Goal: Book appointment/travel/reservation: Book appointment/travel/reservation

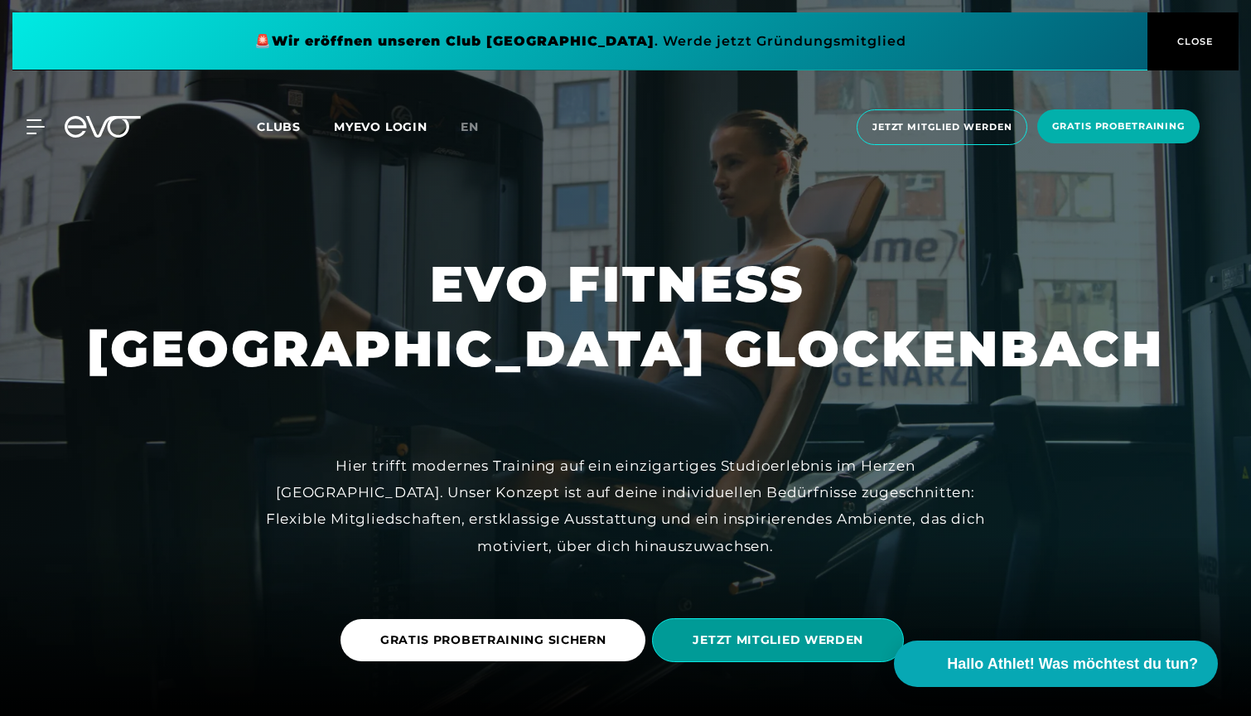
click at [742, 644] on span "JETZT MITGLIED WERDEN" at bounding box center [778, 639] width 171 height 17
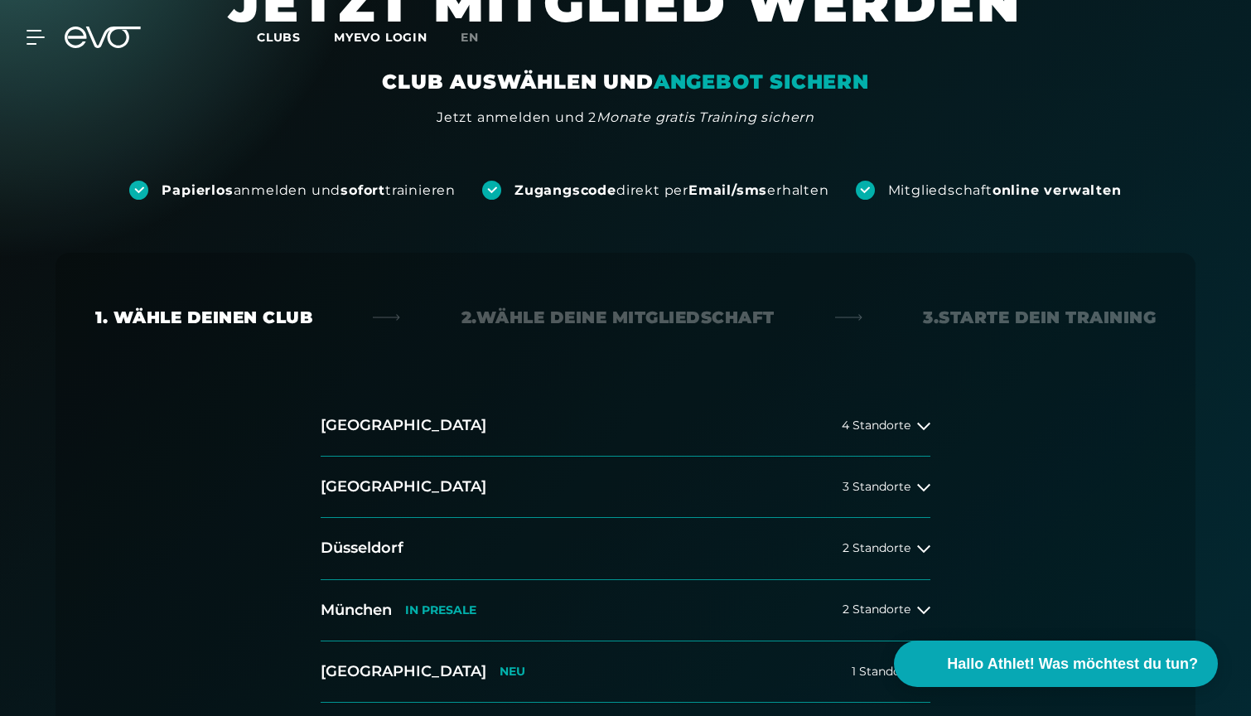
scroll to position [263, 0]
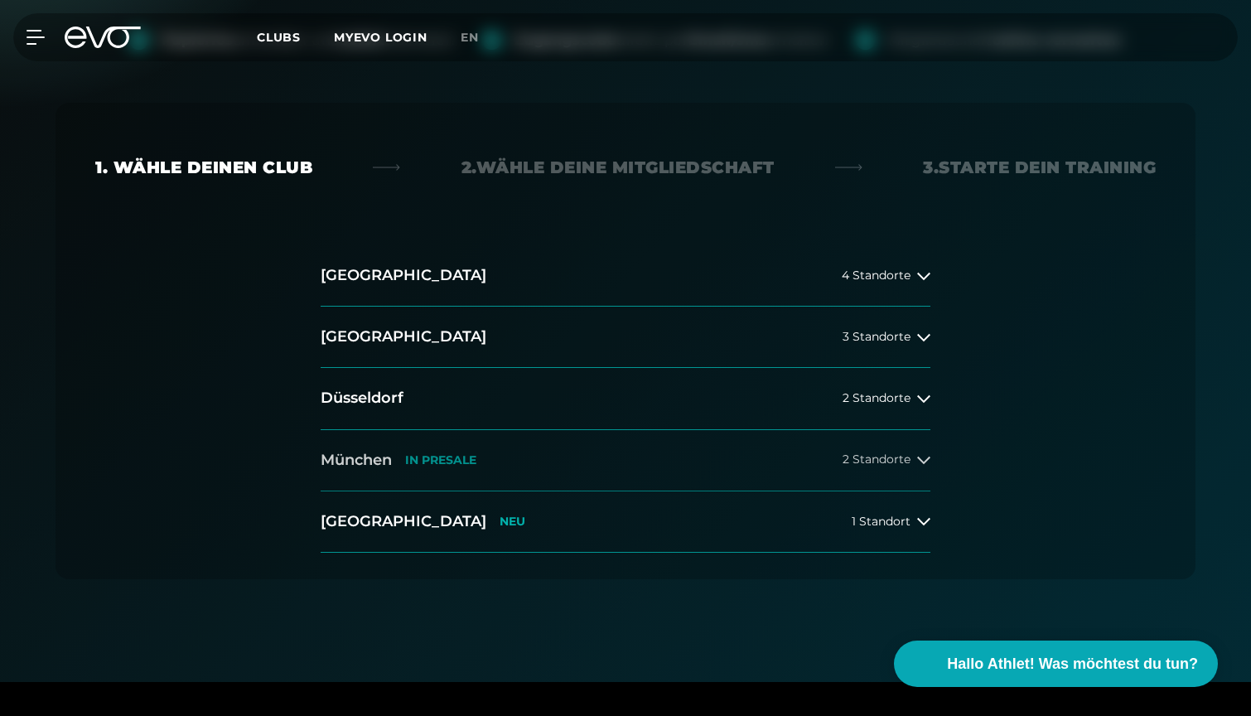
click at [667, 469] on button "[GEOGRAPHIC_DATA] IN [GEOGRAPHIC_DATA] 2 Standorte" at bounding box center [626, 460] width 610 height 61
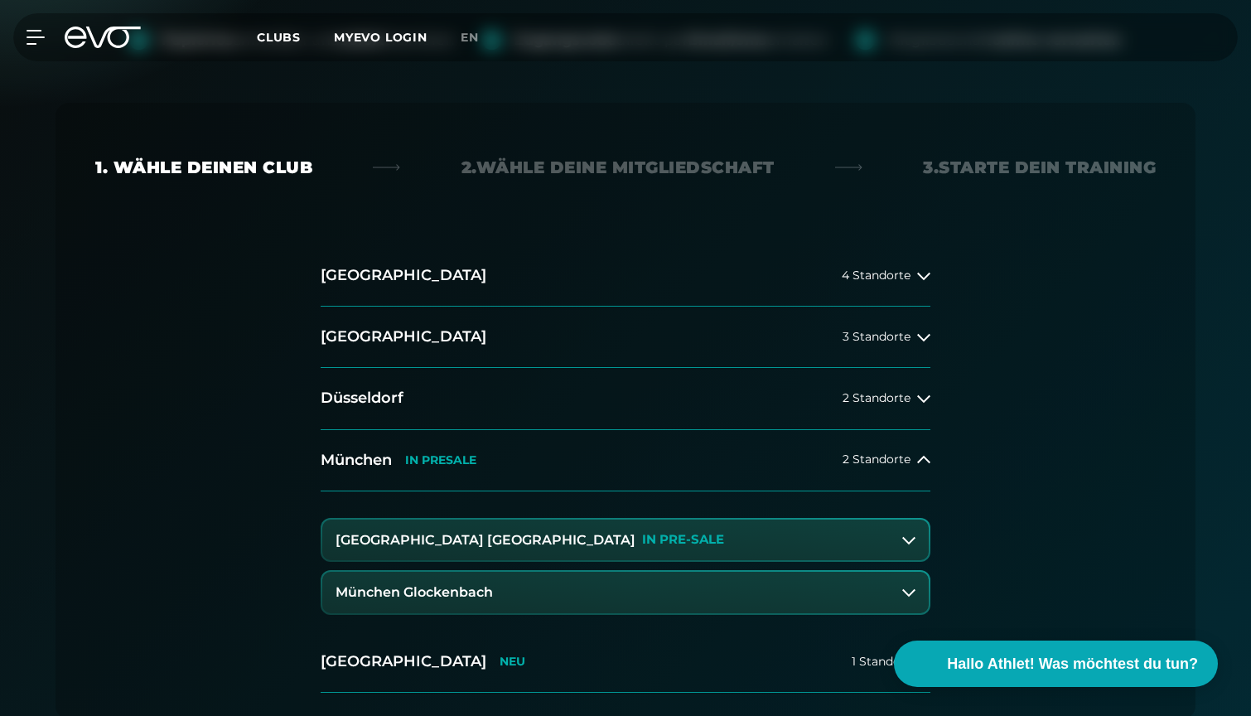
click at [640, 587] on button "München Glockenbach" at bounding box center [625, 592] width 606 height 41
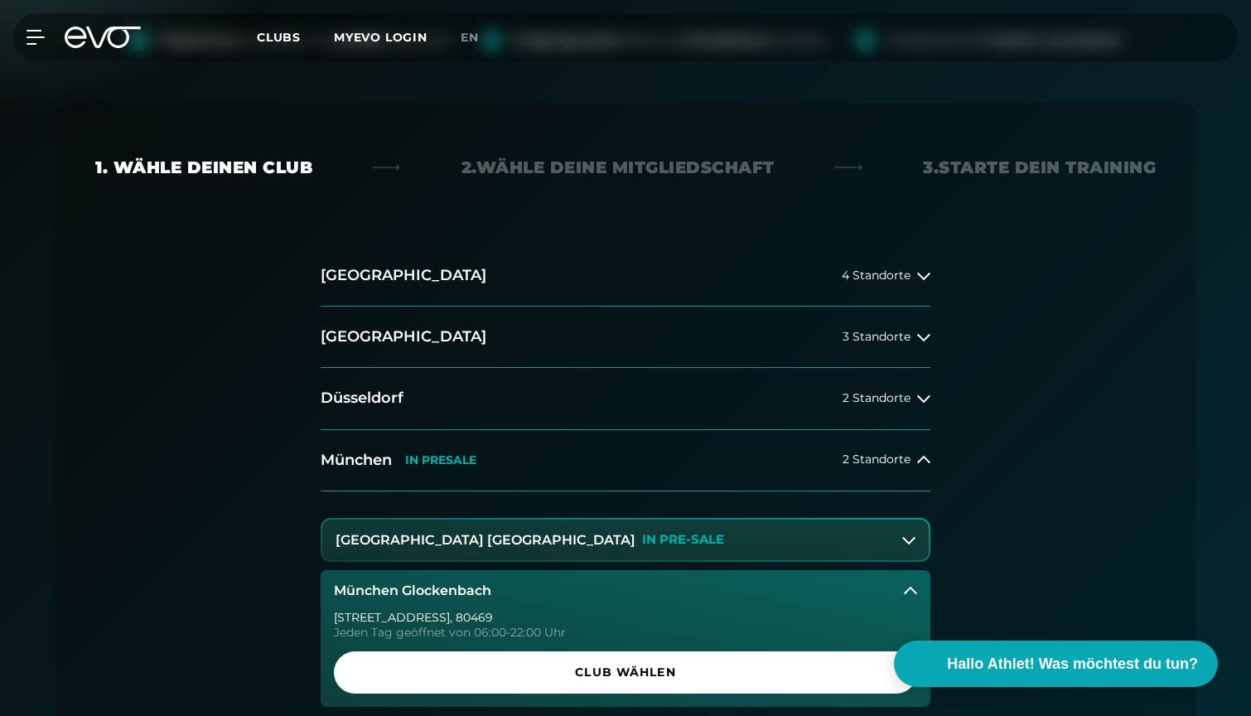
scroll to position [465, 0]
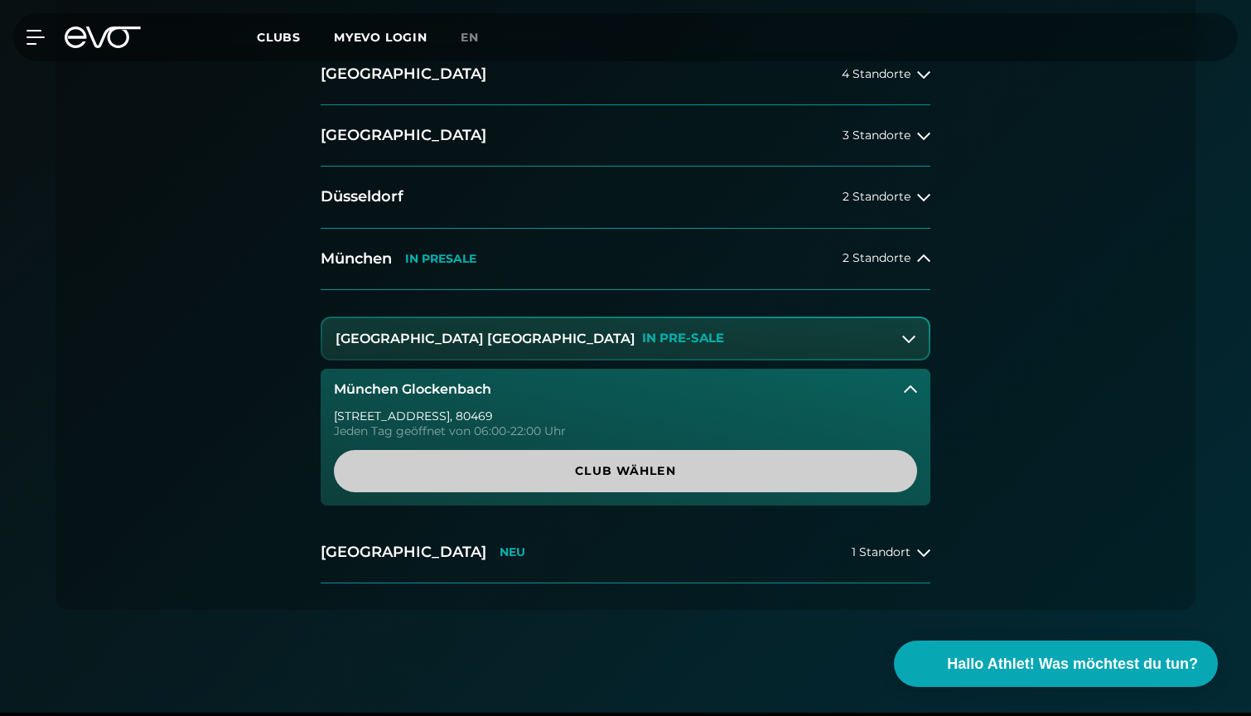
click at [624, 473] on span "Club wählen" at bounding box center [626, 470] width 504 height 17
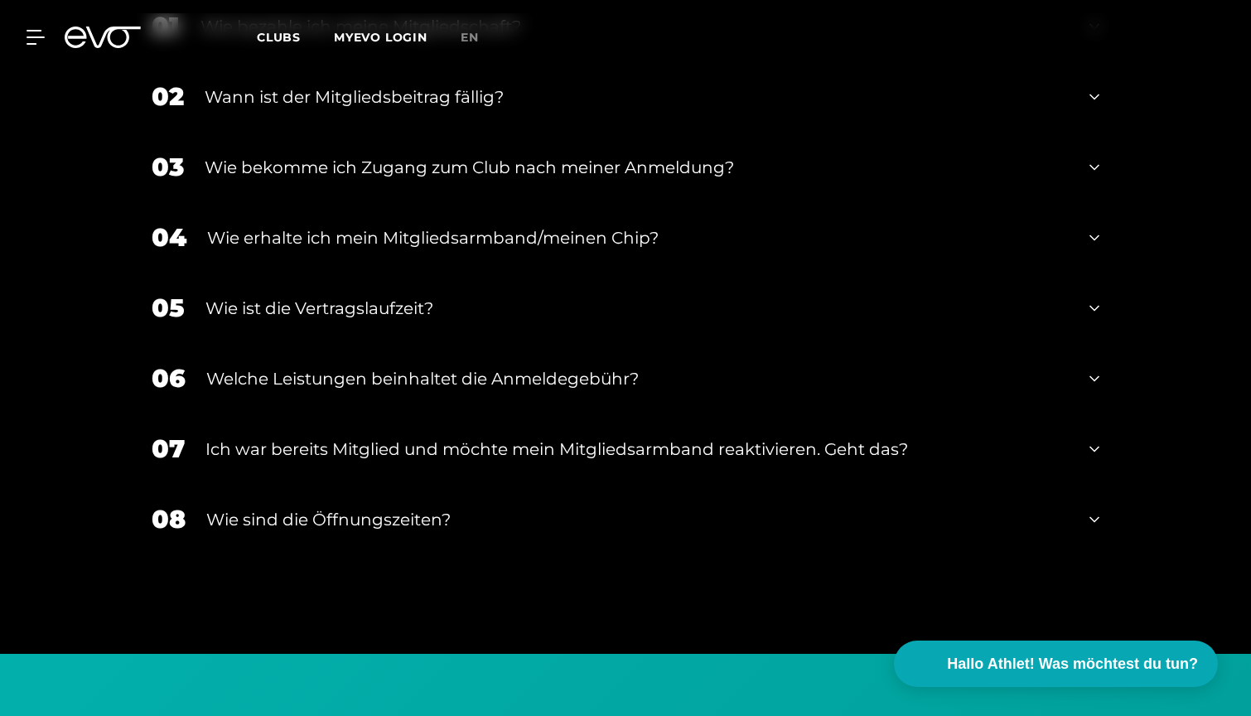
scroll to position [3112, 0]
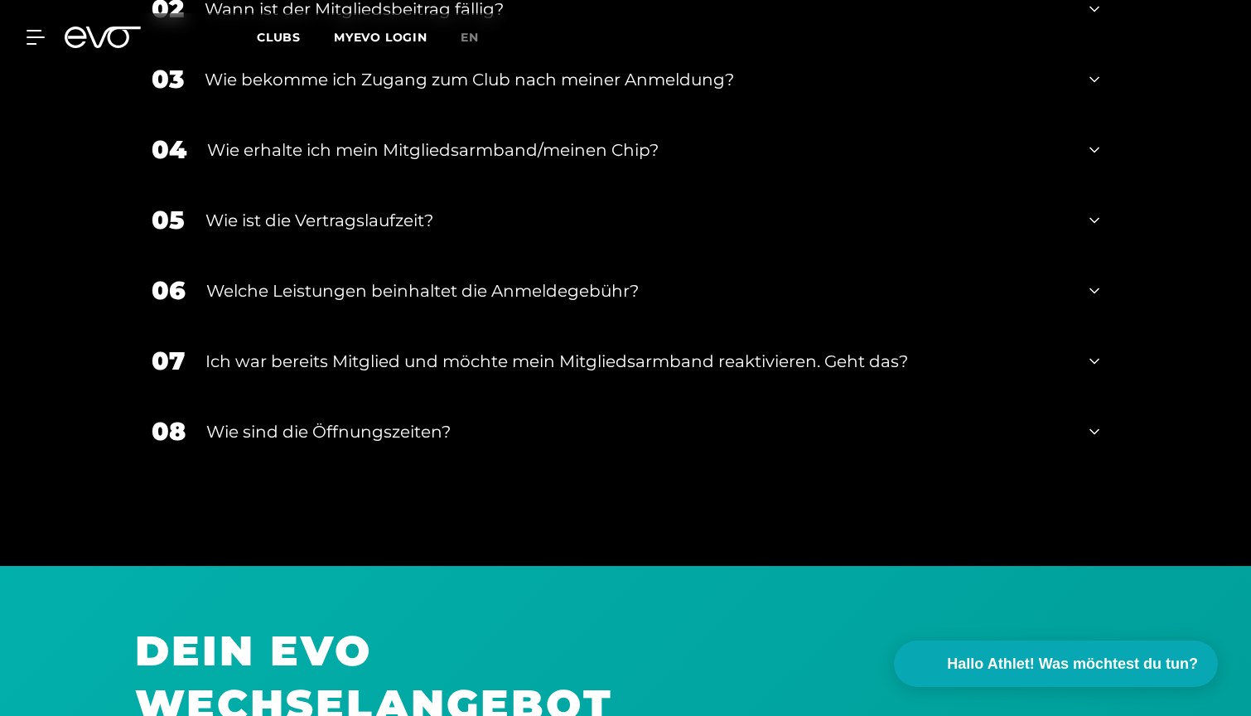
click at [527, 208] on div "Wie ist die Vertragslaufzeit?" at bounding box center [636, 220] width 863 height 25
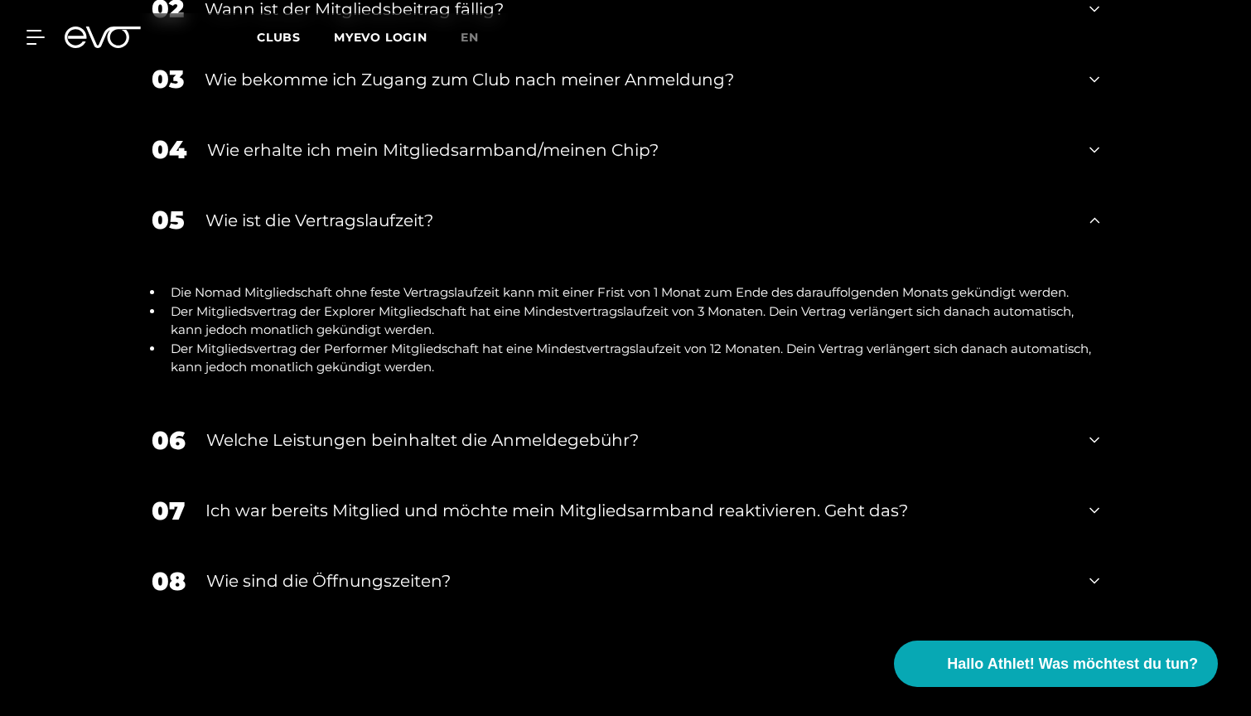
click at [542, 428] on div "Welche Leistungen beinhaltet die Anmeldegebühr?" at bounding box center [637, 440] width 862 height 25
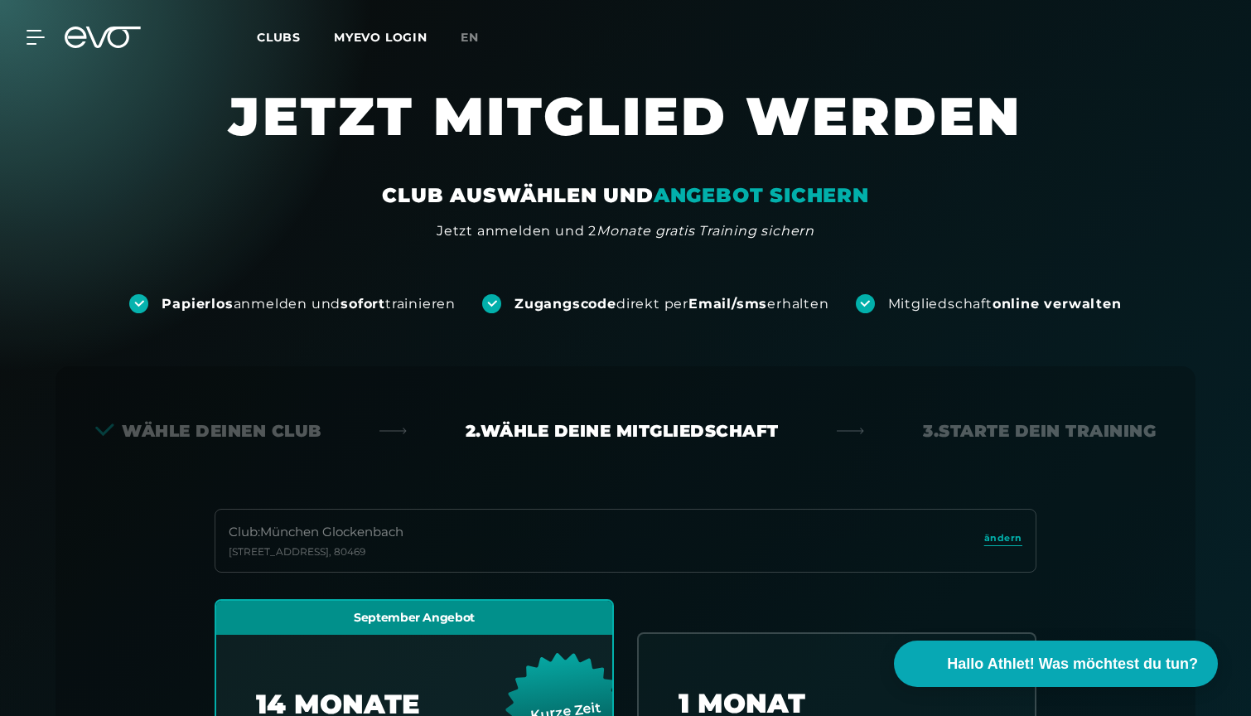
scroll to position [0, 0]
click at [52, 38] on div "MyEVO Login Über EVO Mitgliedschaften Probetraining TAGESPASS EVO Studios [GEOG…" at bounding box center [26, 37] width 58 height 15
click at [42, 38] on icon at bounding box center [38, 37] width 23 height 13
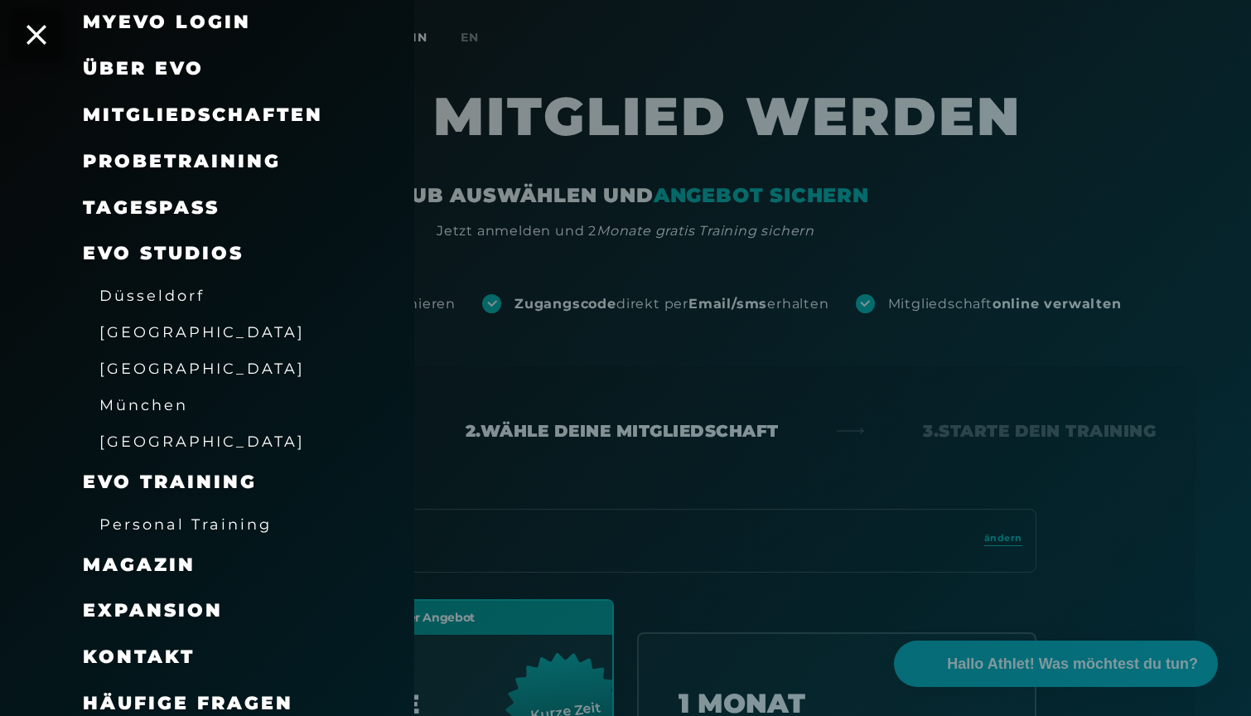
scroll to position [82, 0]
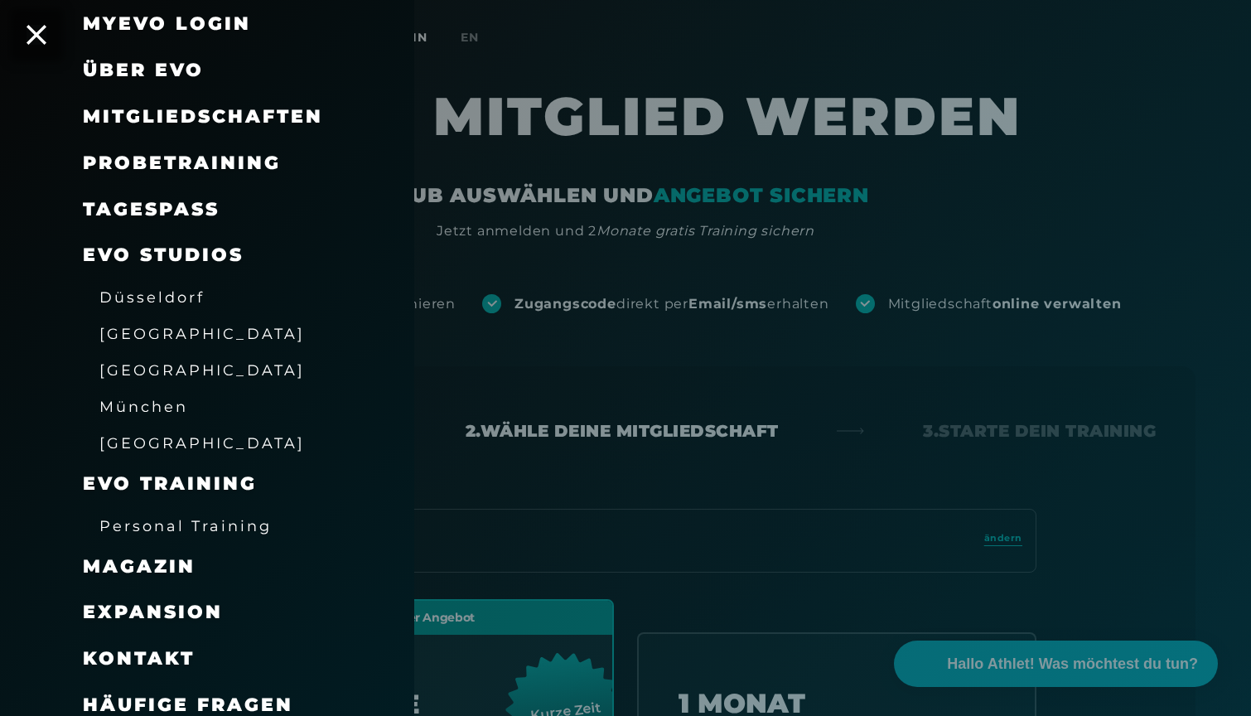
click at [153, 402] on span "München" at bounding box center [143, 406] width 89 height 17
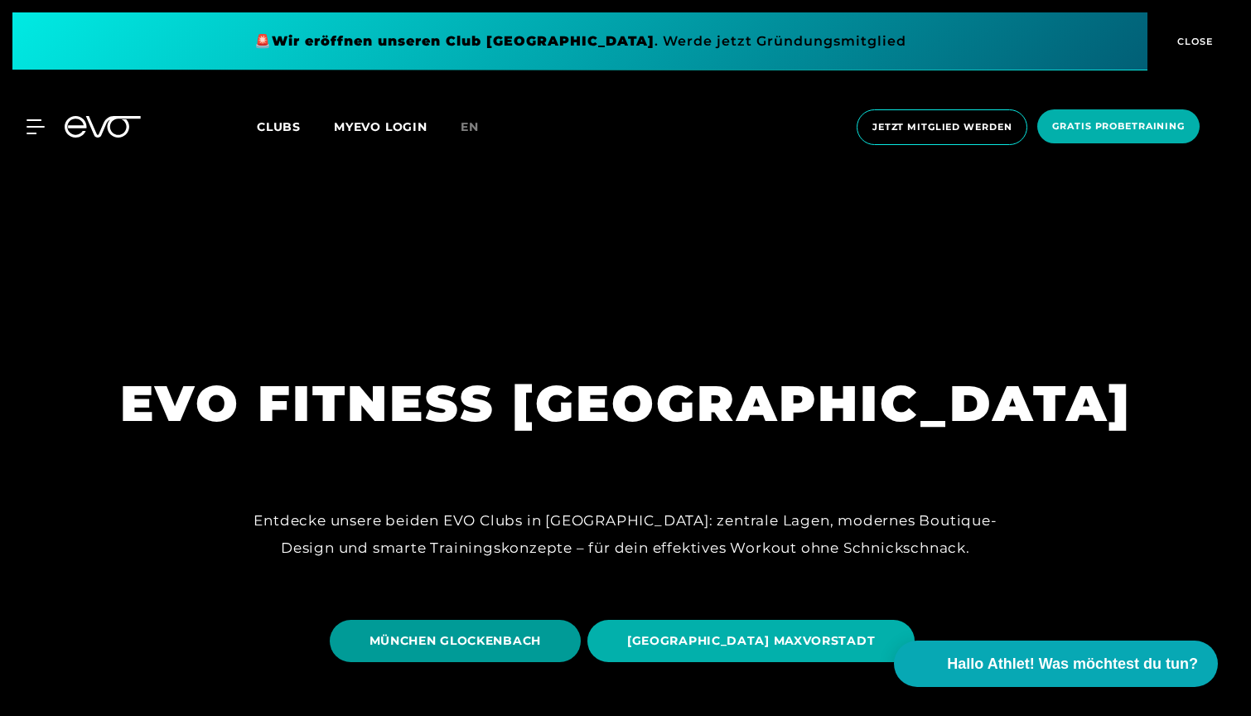
click at [534, 643] on span "MÜNCHEN GLOCKENBACH" at bounding box center [456, 640] width 172 height 17
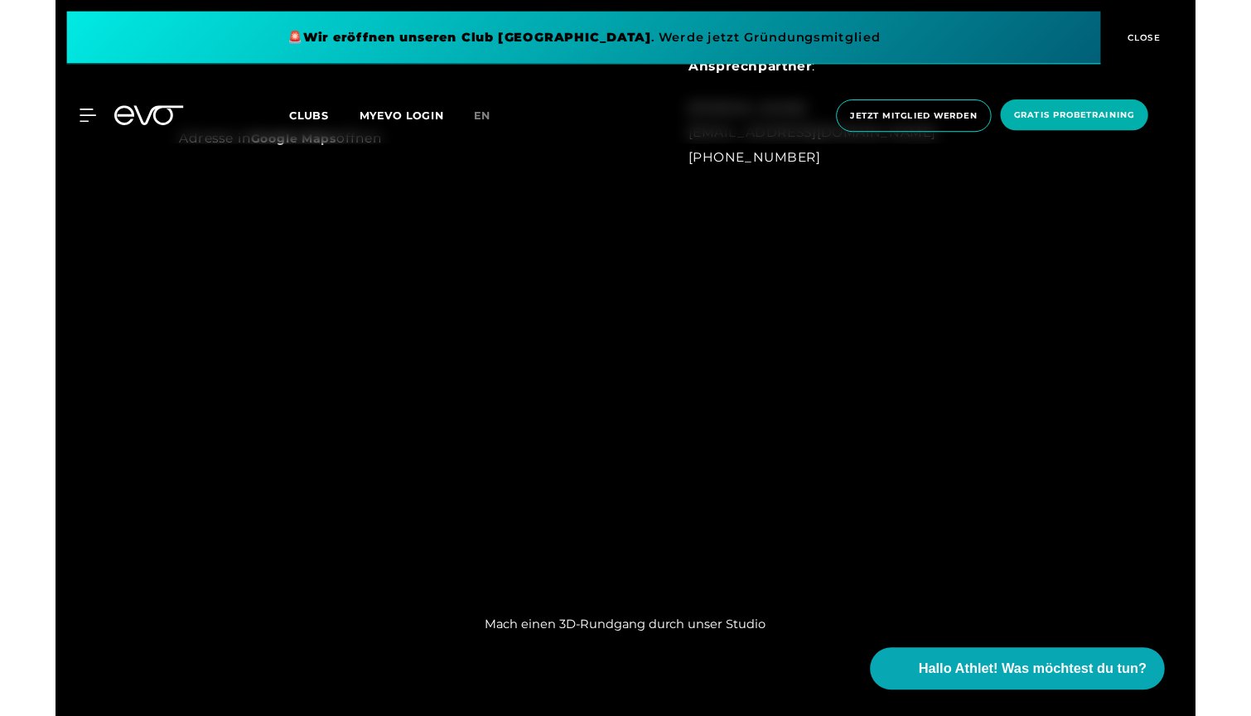
scroll to position [19, 0]
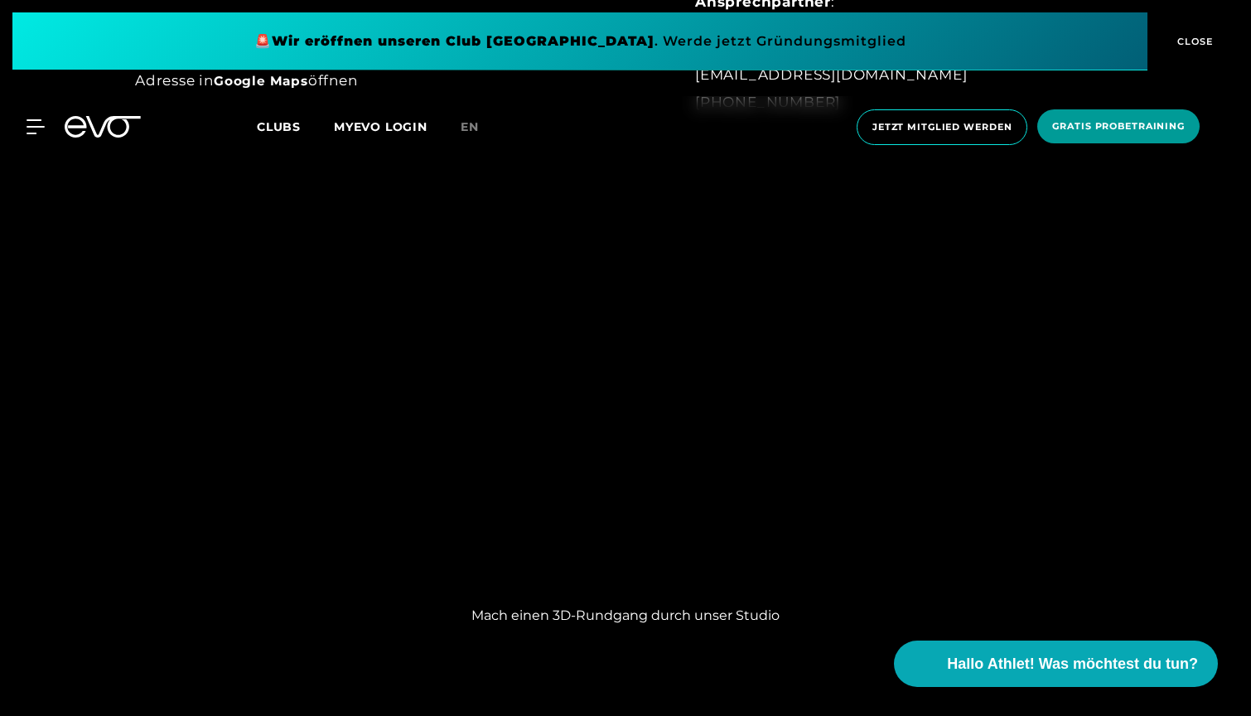
click at [1152, 120] on span "Gratis Probetraining" at bounding box center [1118, 126] width 133 height 14
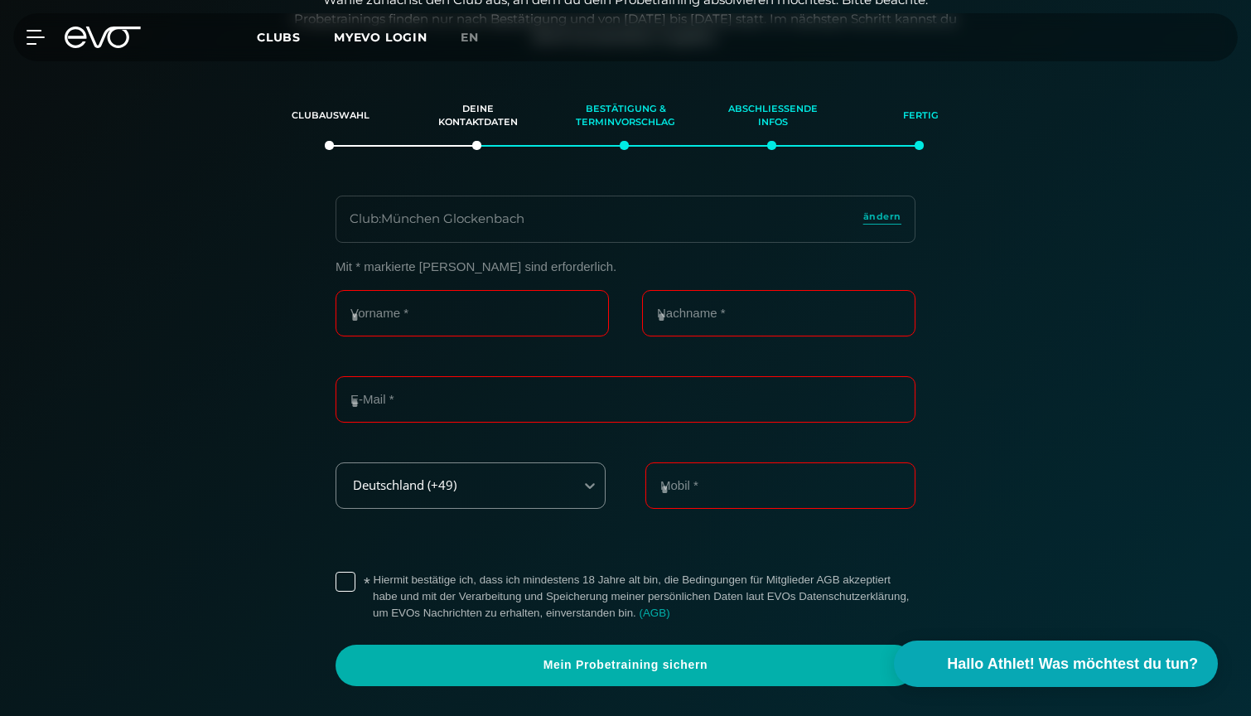
scroll to position [283, 0]
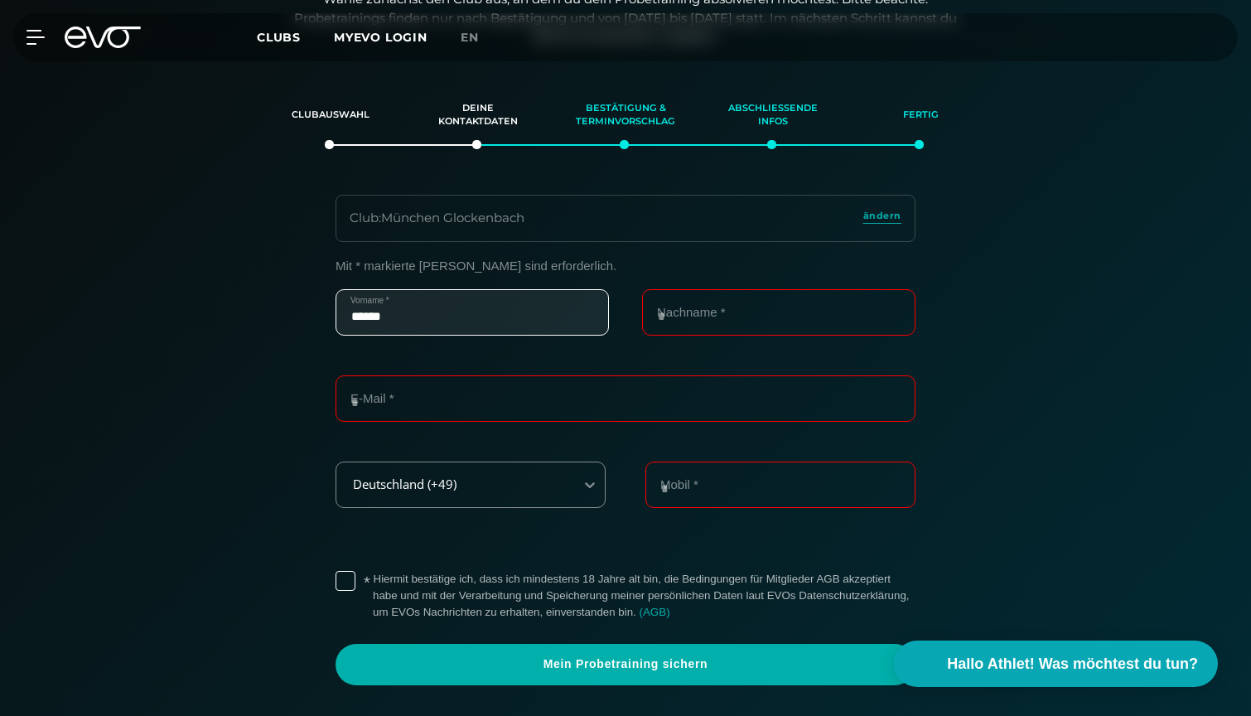
type input "******"
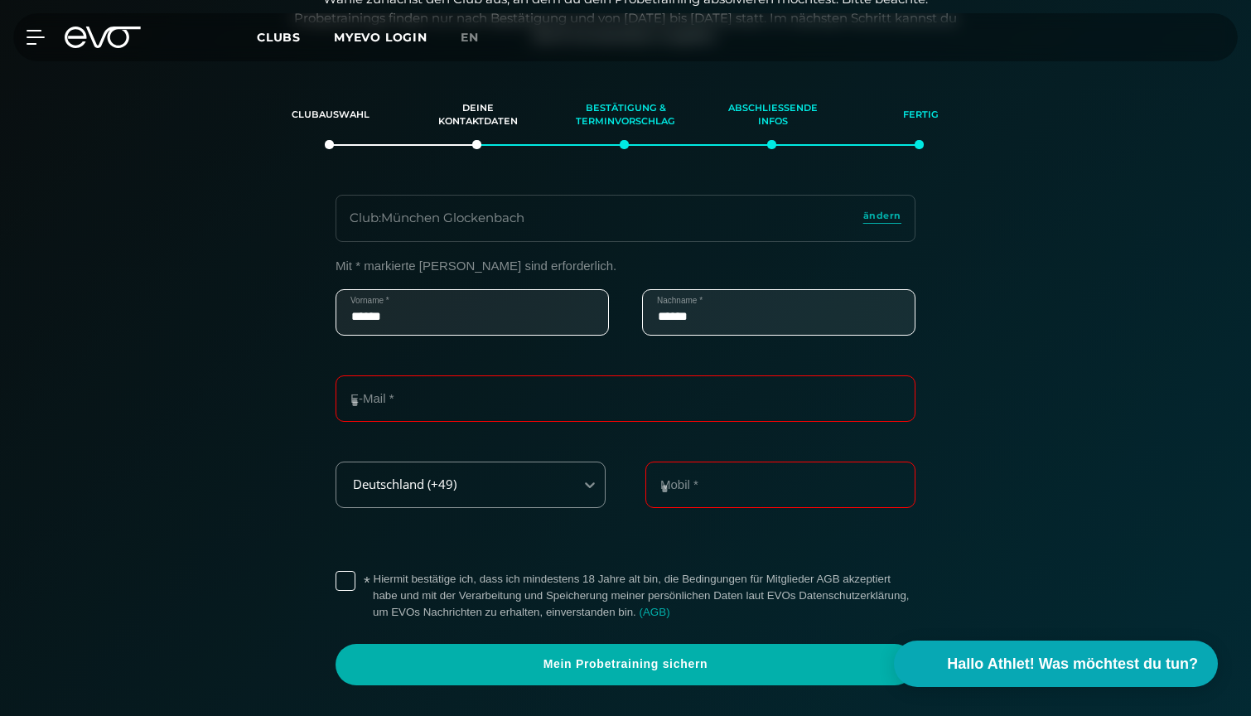
type input "******"
type input "**********"
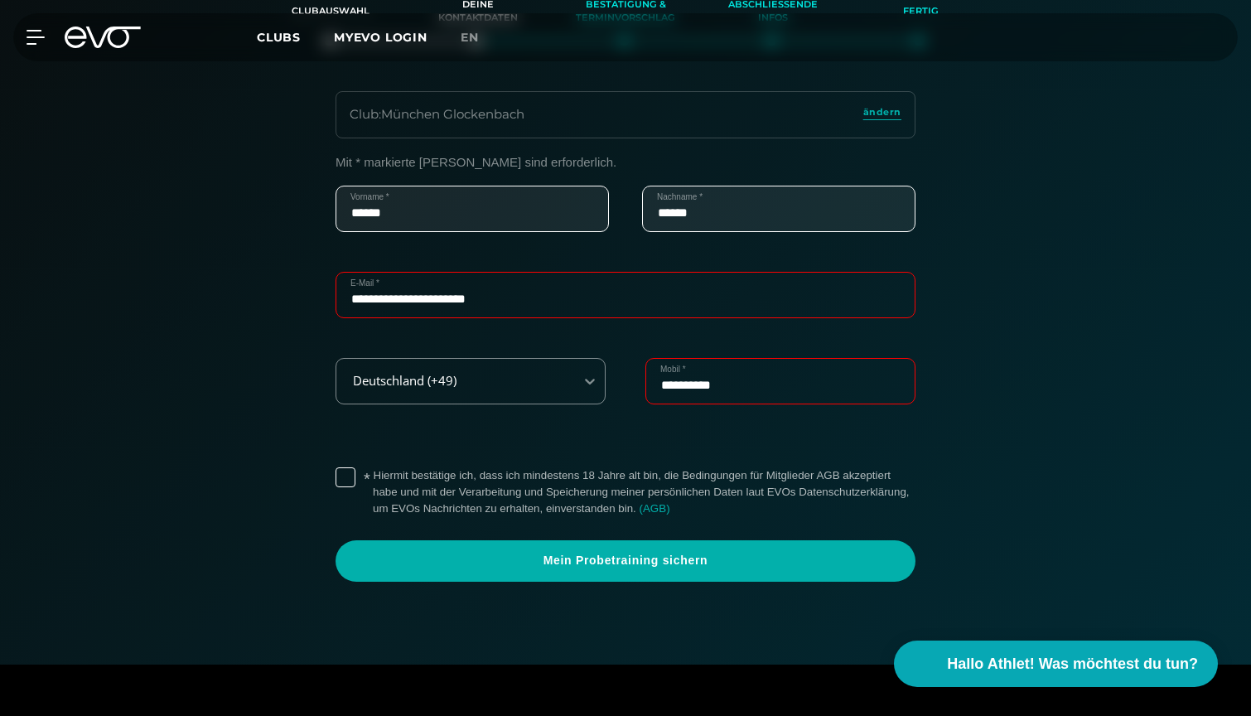
scroll to position [418, 0]
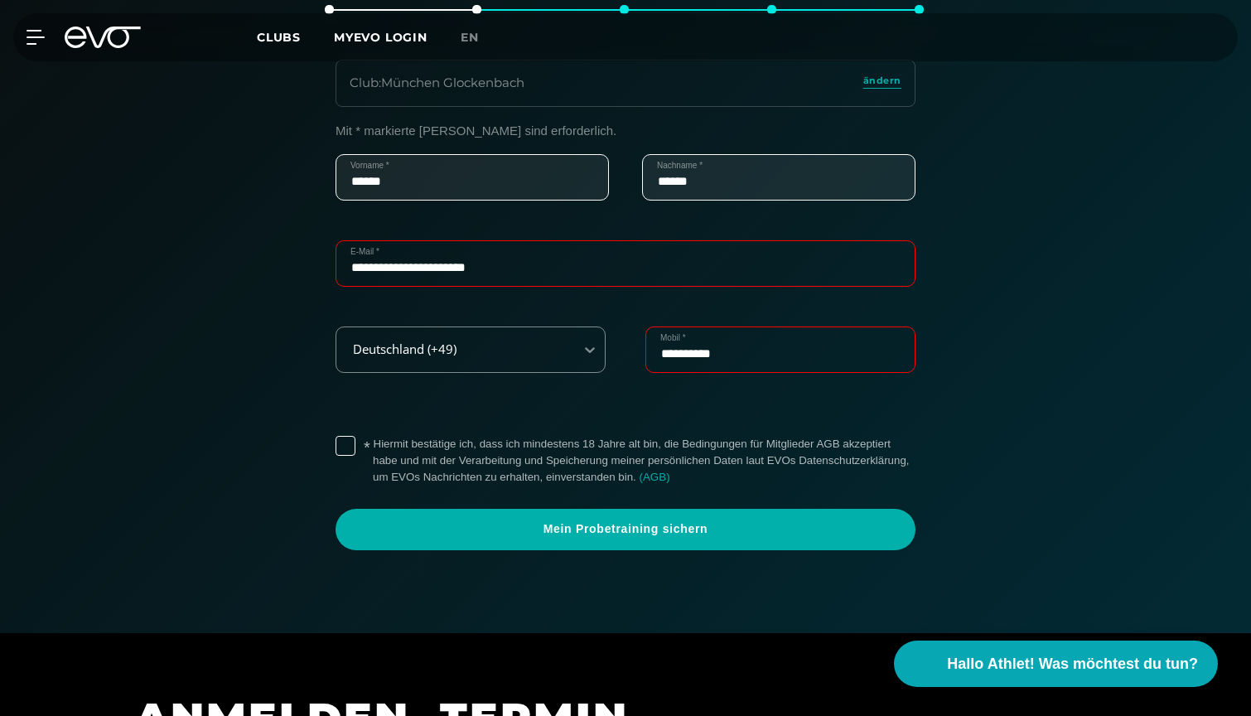
type input "**********"
click at [360, 432] on div "* Hiermit bestätige ich, dass ich mindestens 18 Jahre alt bin, die Bedingungen …" at bounding box center [626, 460] width 580 height 63
click at [373, 444] on label "* Hiermit bestätige ich, dass ich mindestens 18 Jahre alt bin, die Bedingungen …" at bounding box center [644, 461] width 543 height 50
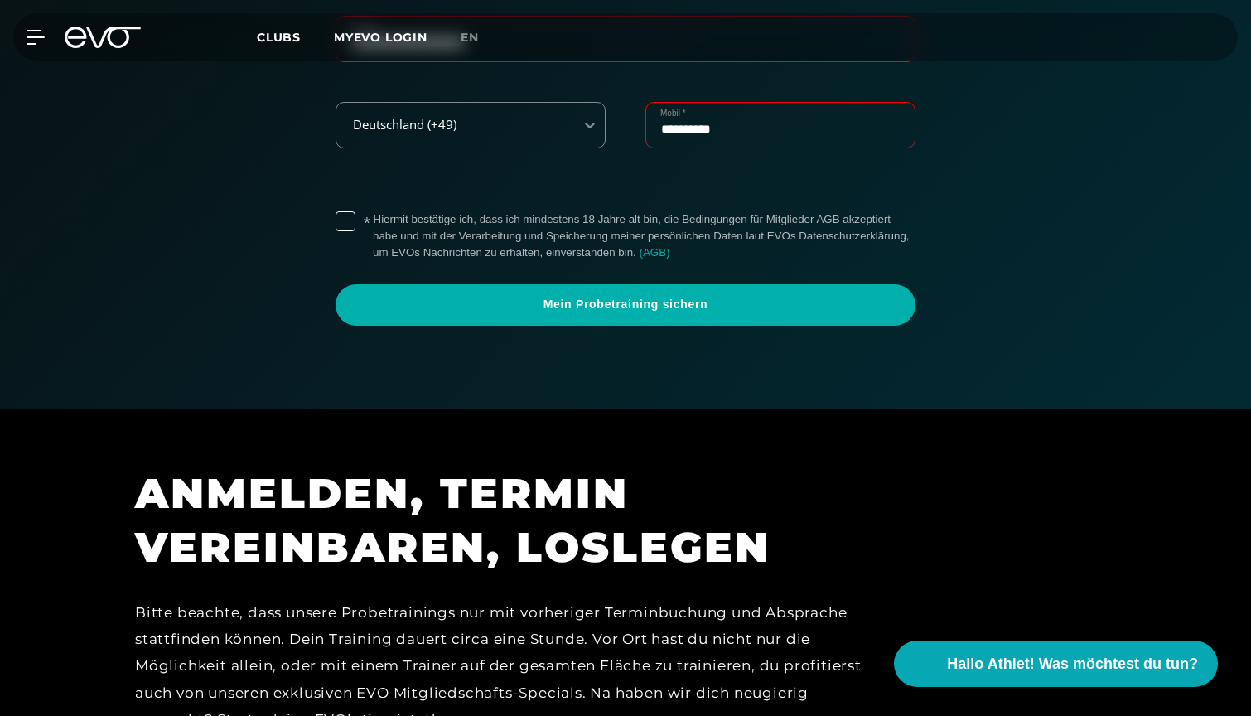
scroll to position [601, 0]
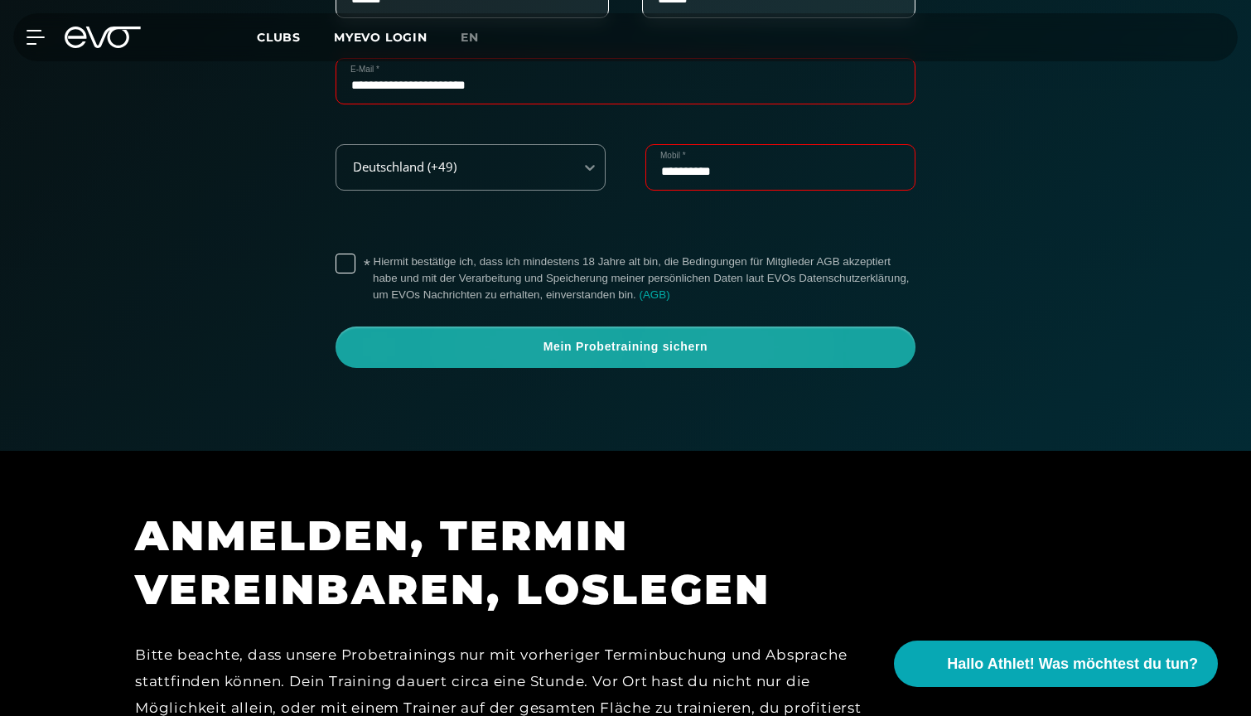
click at [517, 339] on span "Mein Probetraining sichern" at bounding box center [625, 347] width 500 height 17
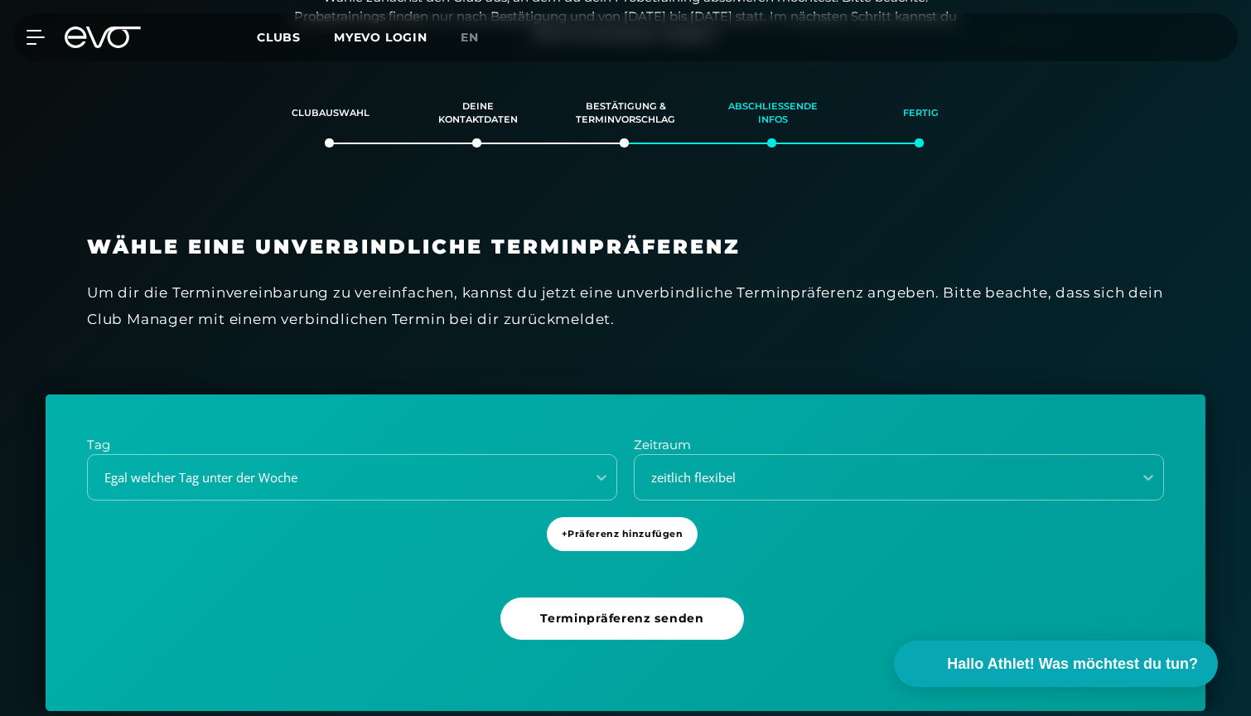
scroll to position [283, 0]
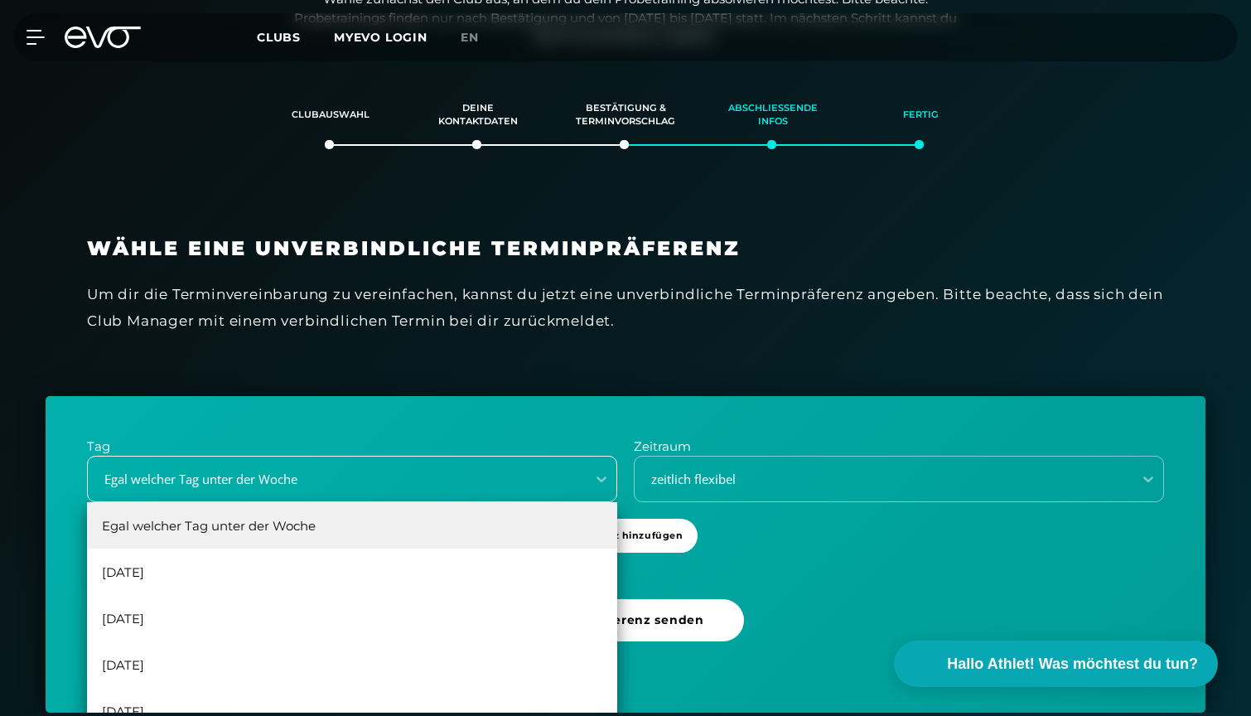
click at [354, 463] on div "Egal welcher Tag unter der Woche" at bounding box center [352, 479] width 530 height 46
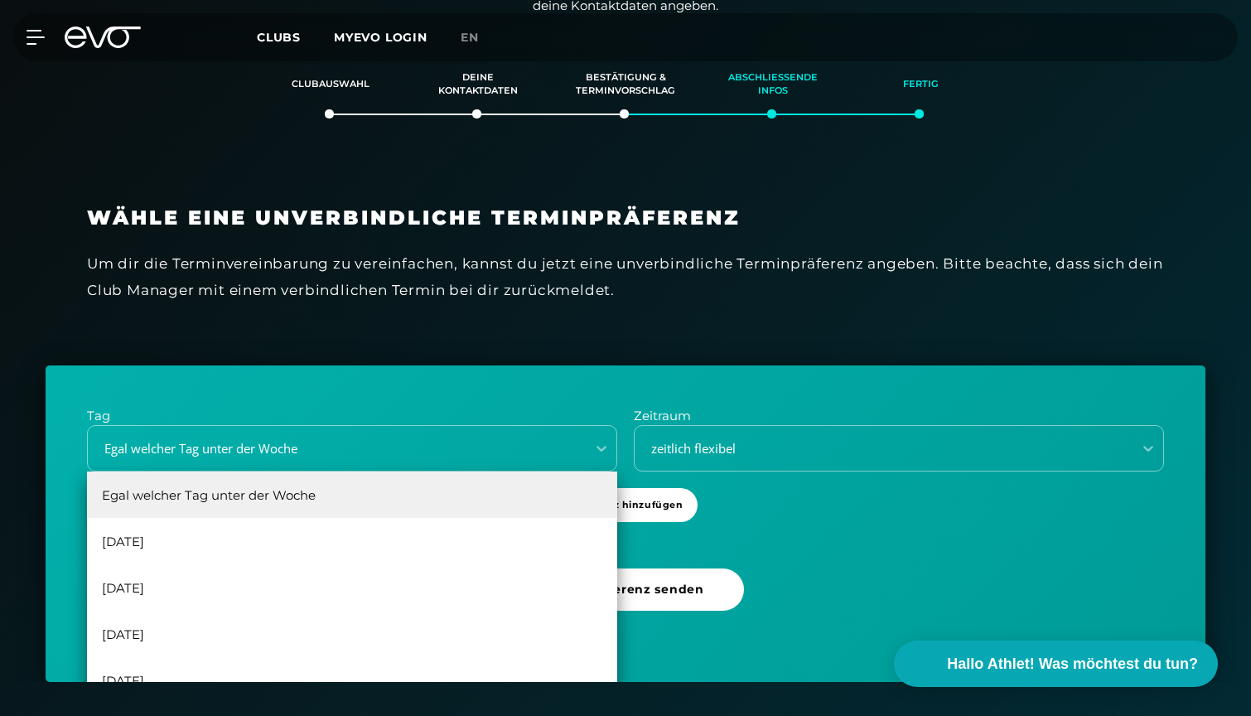
scroll to position [315, 0]
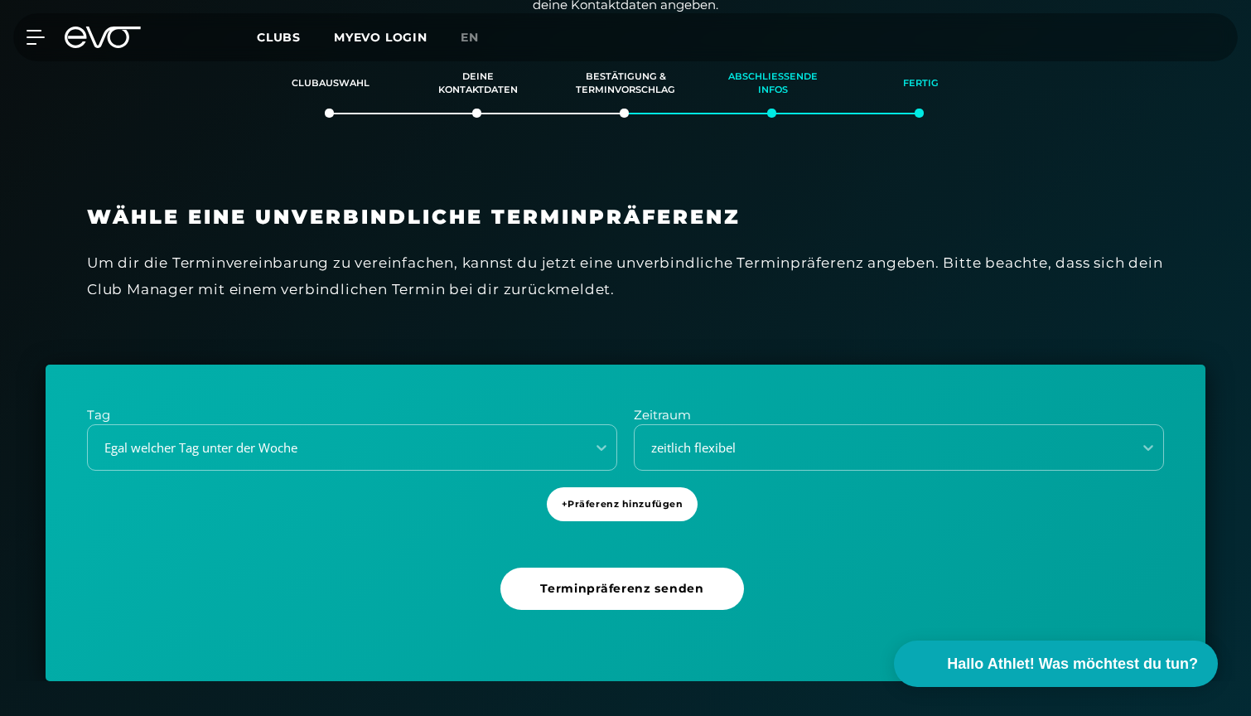
click at [379, 340] on div "Wähle eine unverbindliche Terminpräferenz Um dir die Terminvereinbarung zu vere…" at bounding box center [626, 263] width 1160 height 201
click at [289, 437] on div "Egal welcher Tag unter der Woche" at bounding box center [337, 448] width 498 height 22
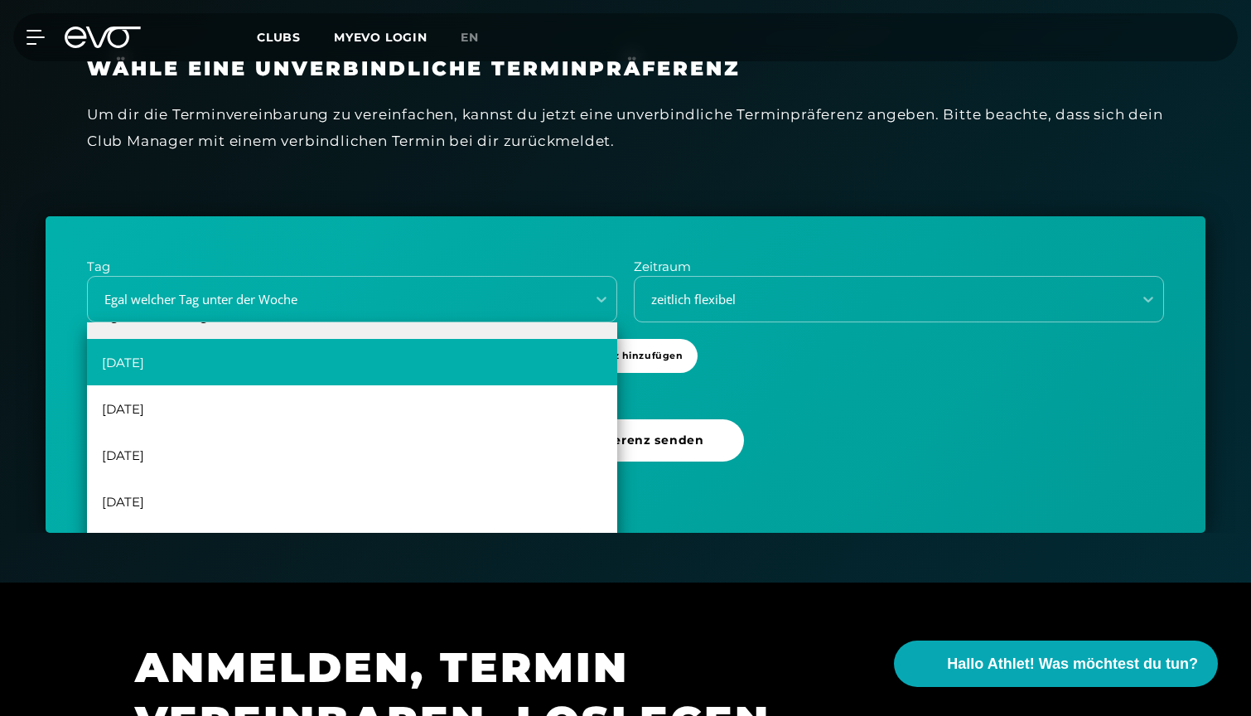
scroll to position [30, 0]
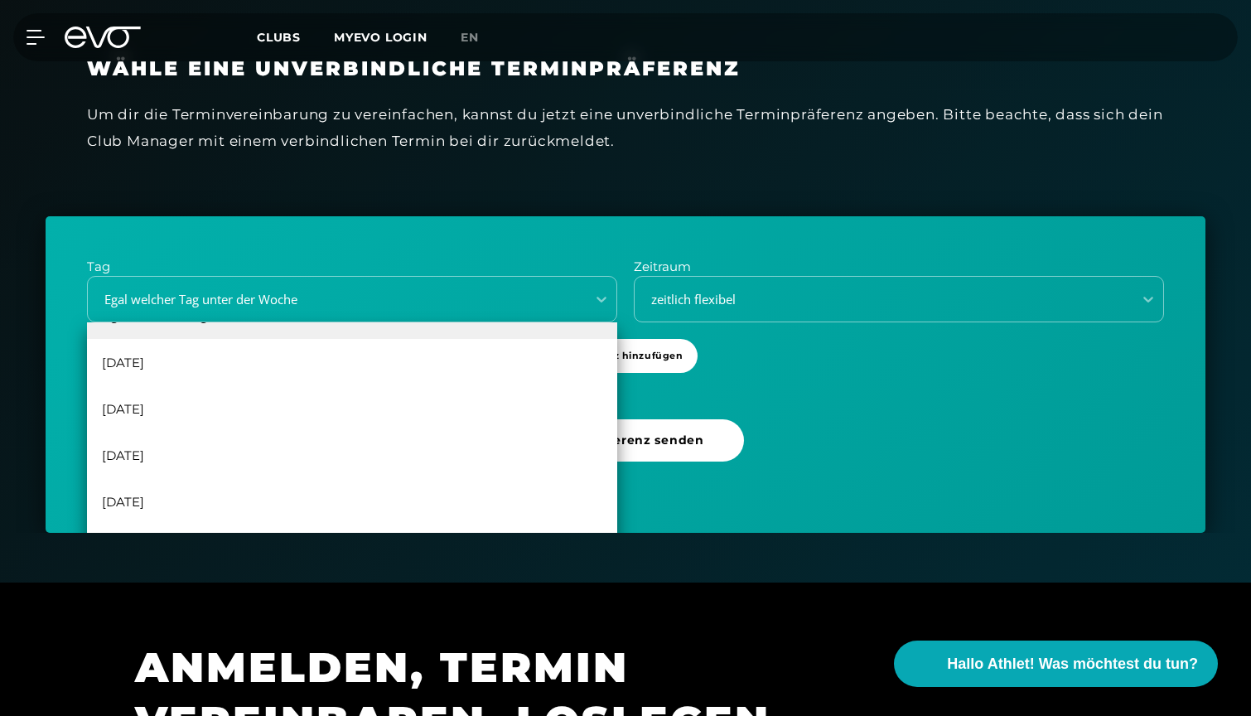
click at [740, 244] on div "Tag [DATE], 2 of 6. 6 results available. Use Up and Down to choose options, pre…" at bounding box center [626, 374] width 1160 height 316
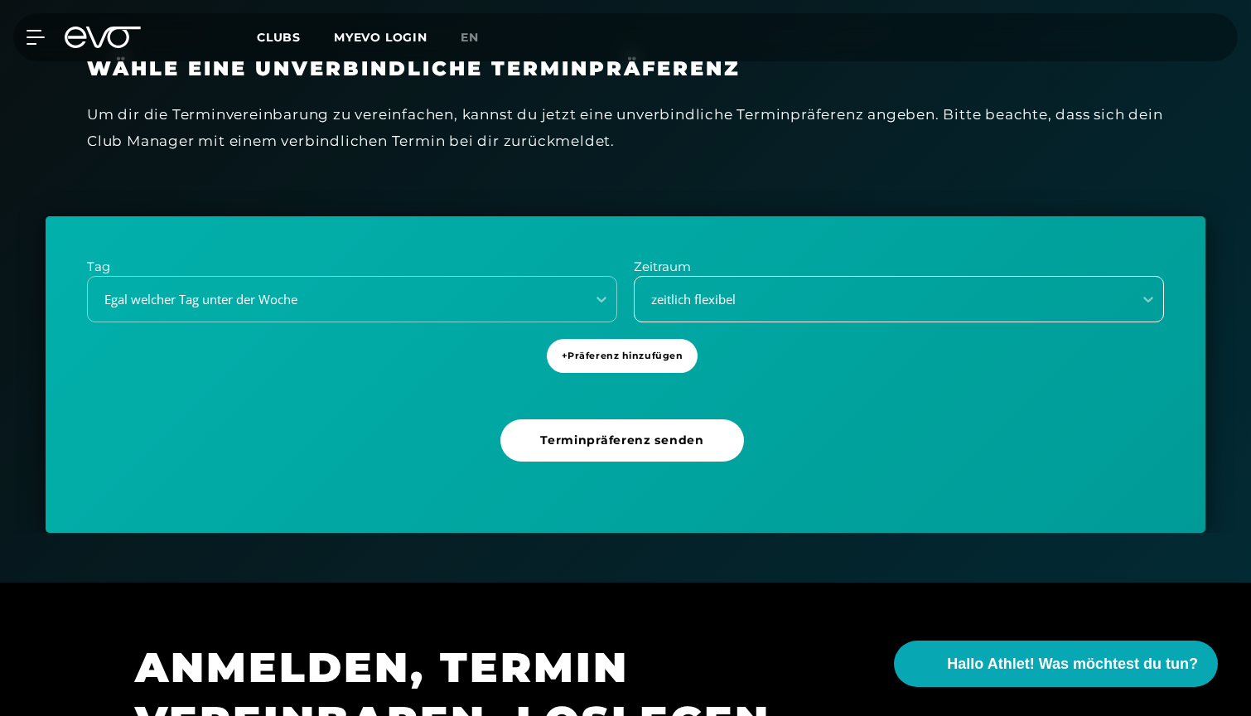
click at [767, 298] on div "zeitlich flexibel" at bounding box center [878, 299] width 485 height 19
click at [741, 208] on div "Wähle eine unverbindliche Terminpräferenz Um dir die Terminvereinbarung zu vere…" at bounding box center [626, 115] width 1160 height 201
click at [210, 298] on div "Egal welcher Tag unter der Woche" at bounding box center [331, 299] width 485 height 19
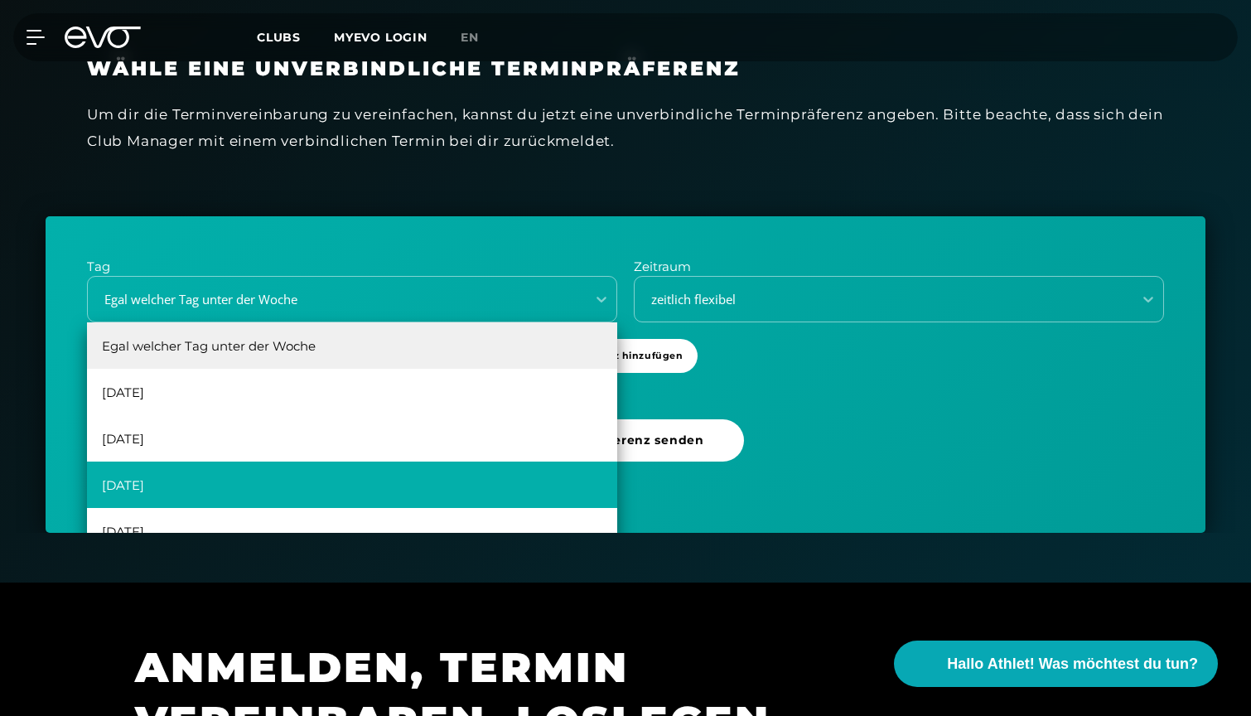
click at [162, 486] on div "[DATE]" at bounding box center [352, 484] width 530 height 46
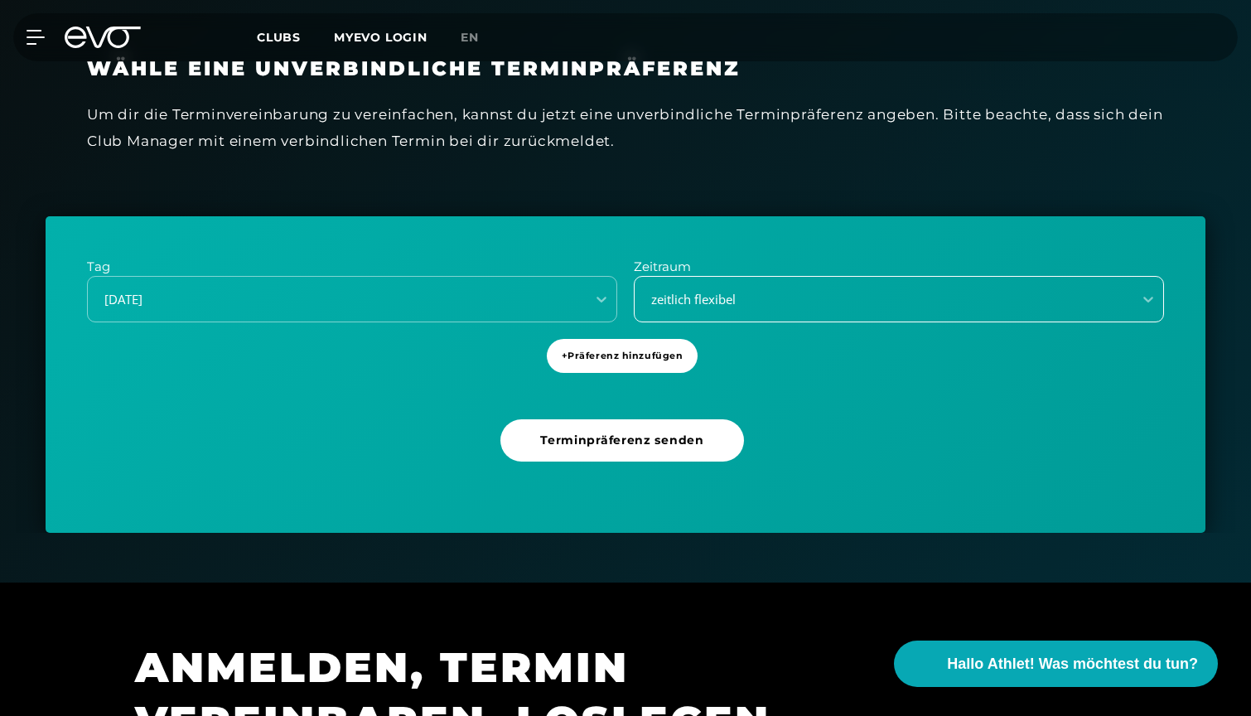
click at [791, 293] on div "zeitlich flexibel" at bounding box center [878, 299] width 485 height 19
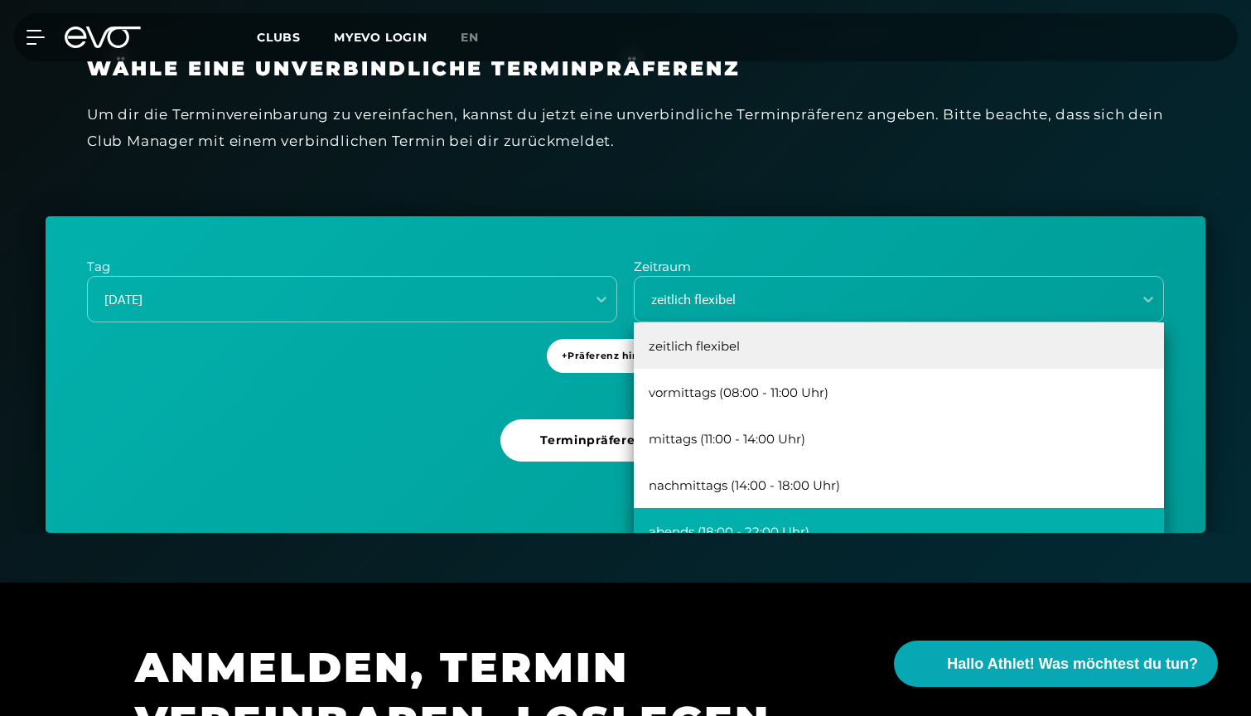
click at [734, 519] on div "abends (18:00 - 22:00 Uhr)" at bounding box center [899, 531] width 530 height 46
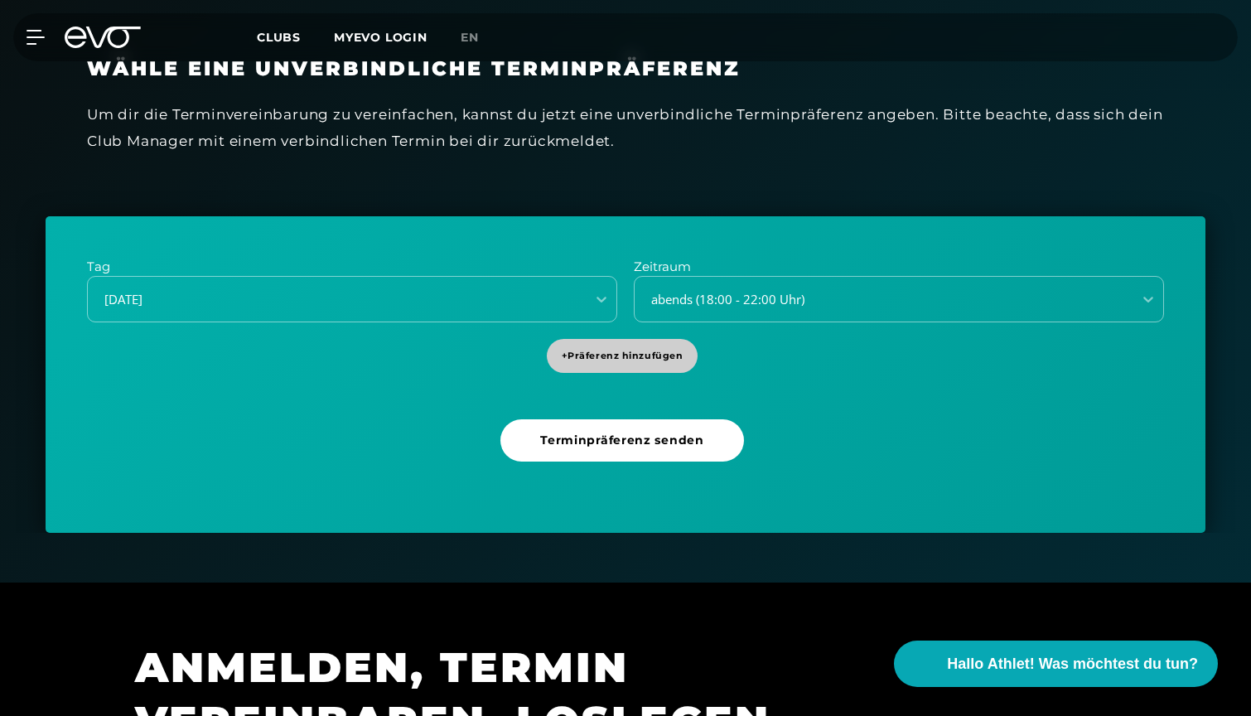
click at [625, 349] on span "+ Präferenz hinzufügen" at bounding box center [623, 356] width 122 height 14
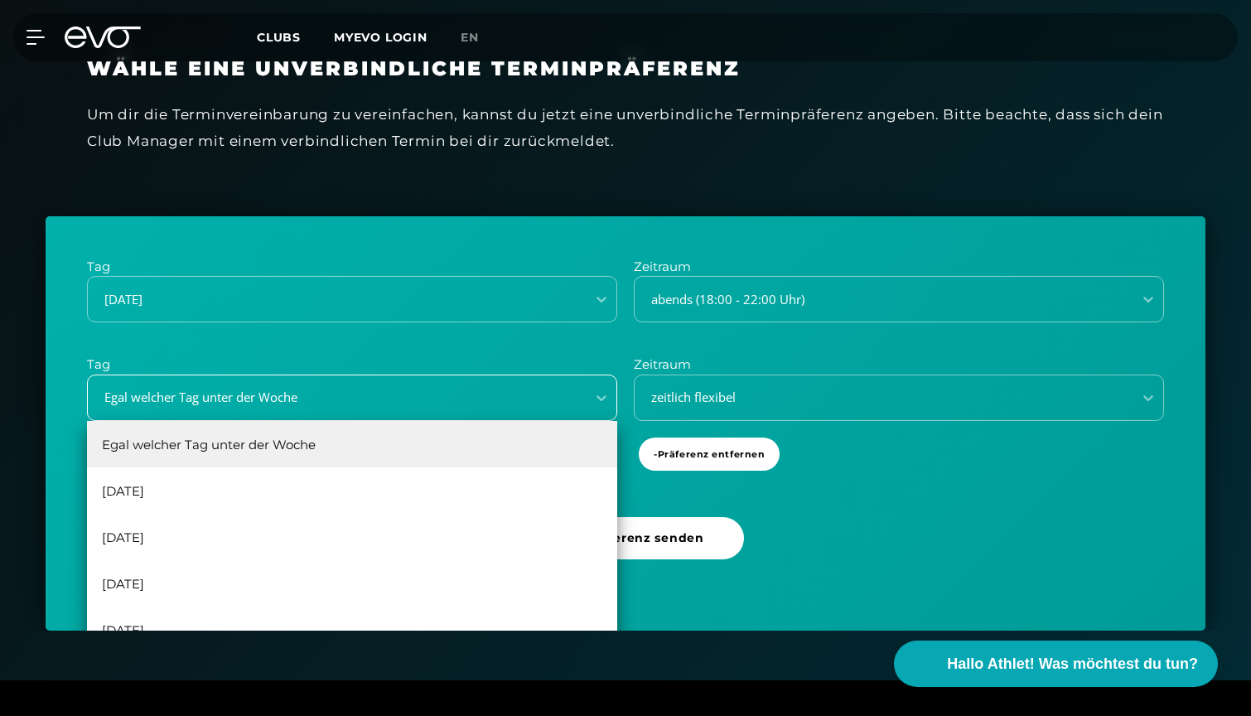
click at [396, 379] on div "Egal welcher Tag unter der Woche" at bounding box center [352, 397] width 530 height 46
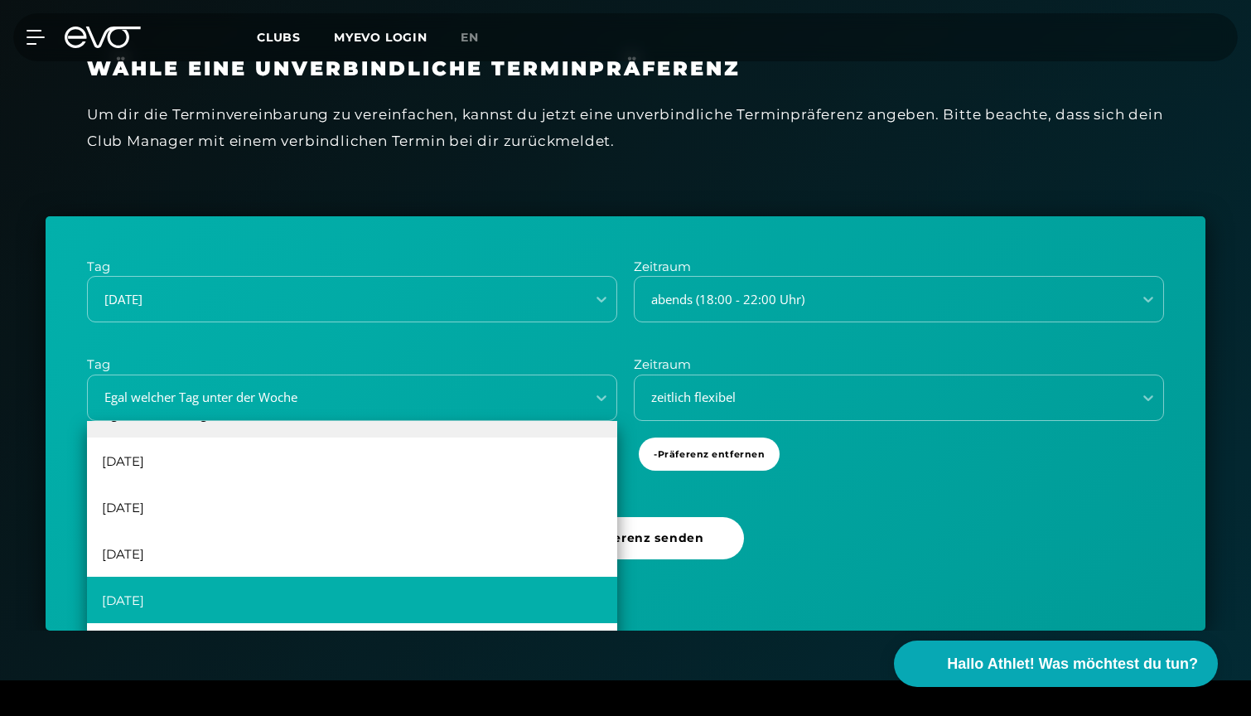
click at [265, 588] on div "[DATE]" at bounding box center [352, 600] width 530 height 46
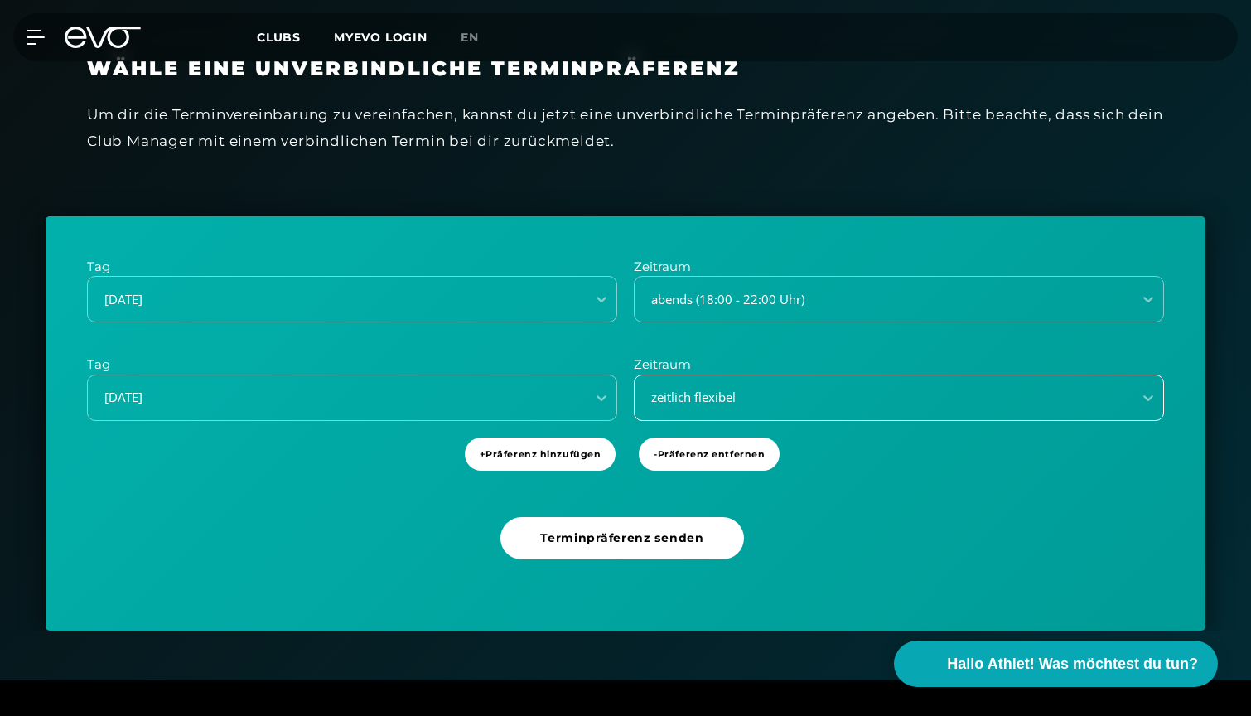
click at [869, 389] on div "zeitlich flexibel" at bounding box center [878, 397] width 485 height 19
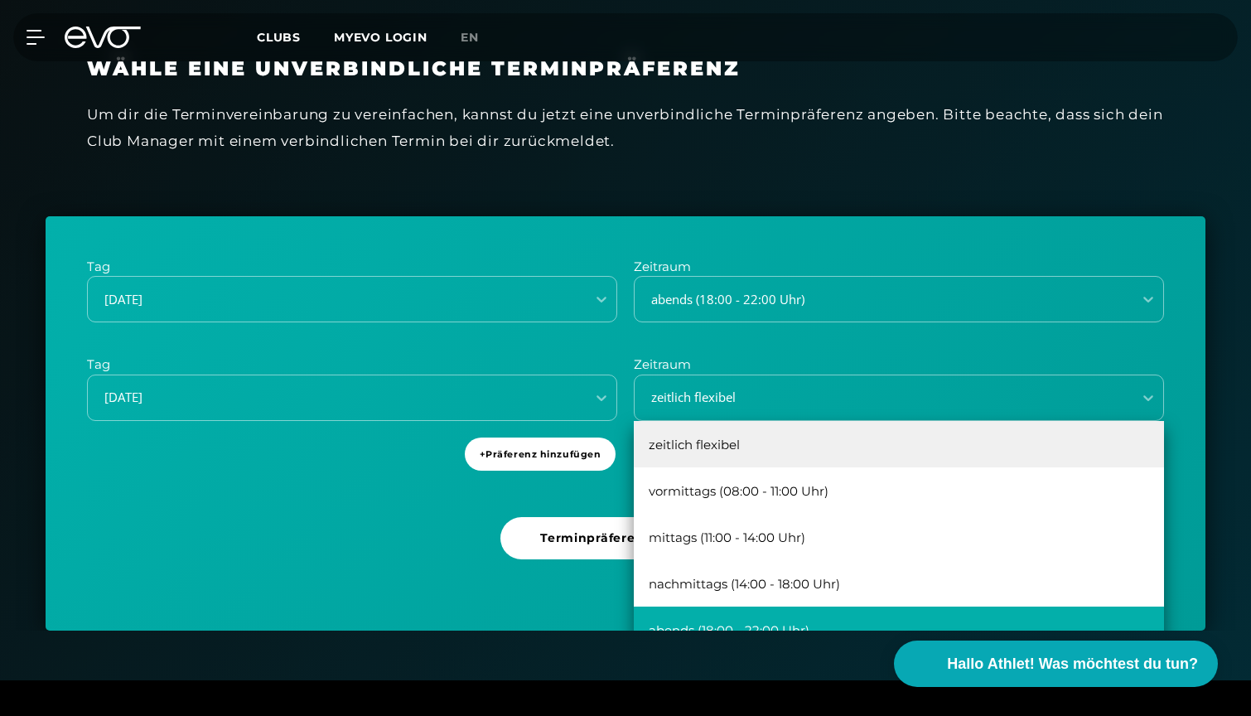
click at [766, 618] on div "abends (18:00 - 22:00 Uhr)" at bounding box center [899, 629] width 530 height 46
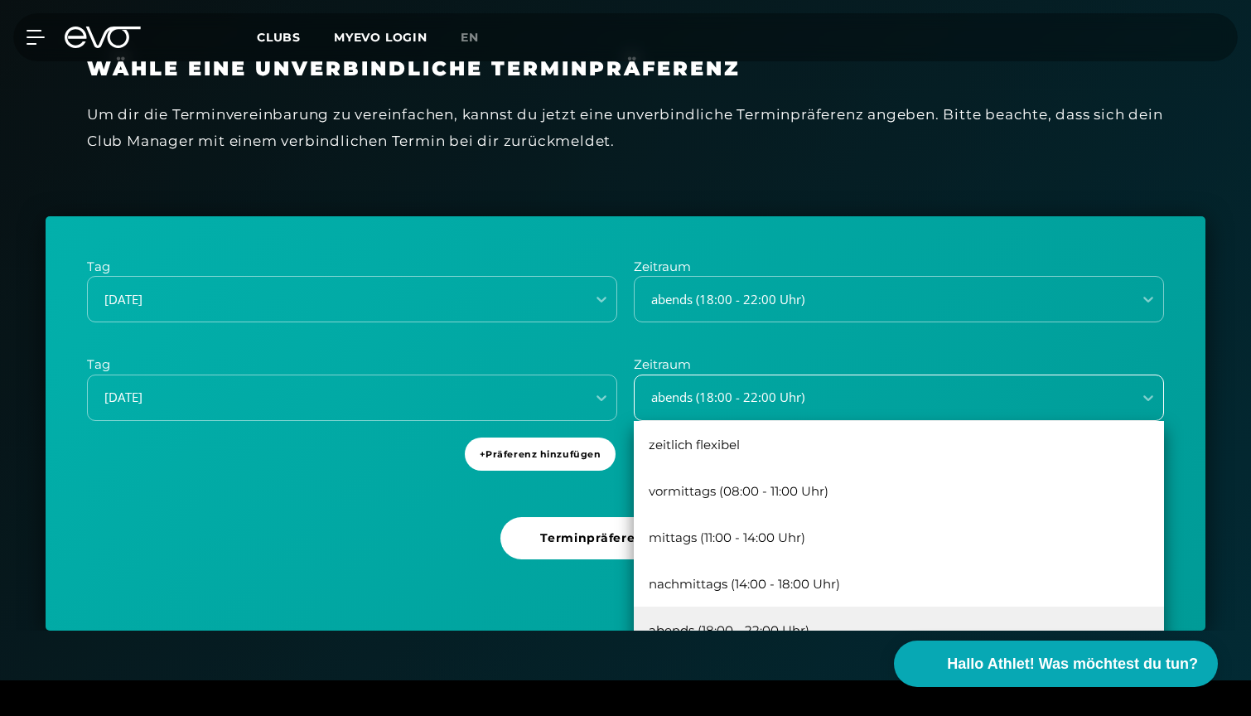
click at [776, 413] on div "abends (18:00 - 22:00 Uhr)" at bounding box center [899, 397] width 530 height 46
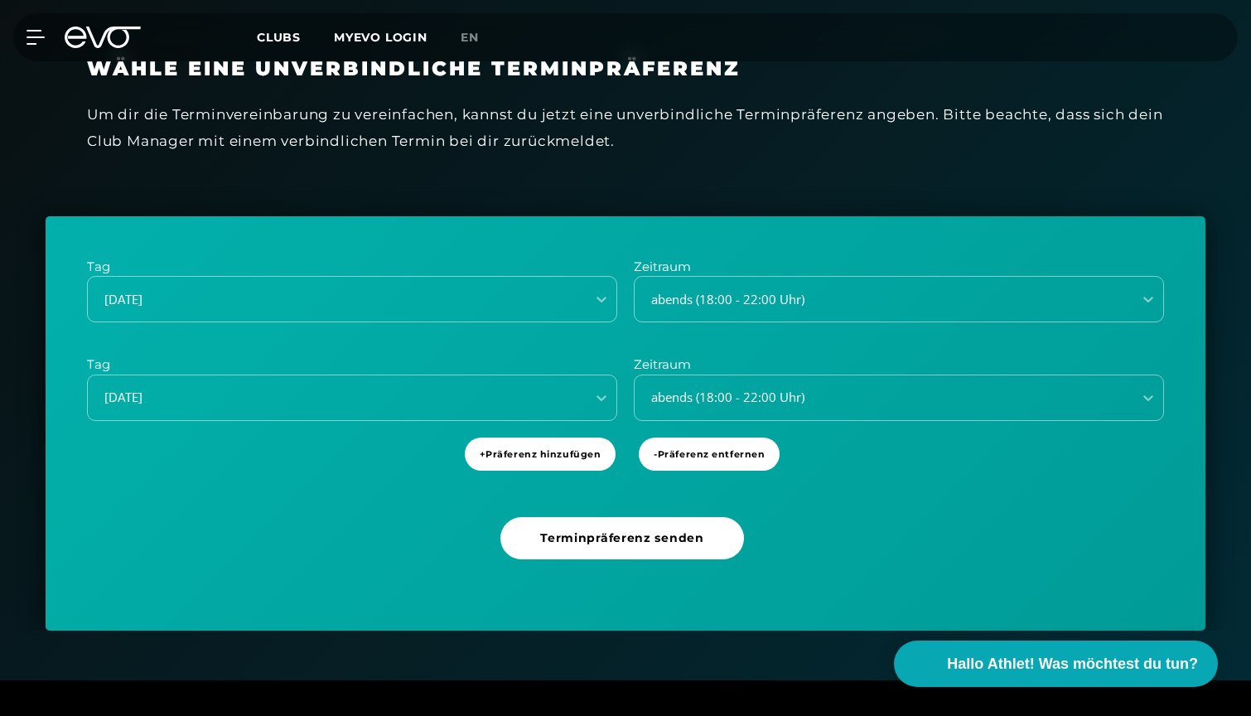
click at [324, 492] on div "Tag [DATE] Zeitraum abends (18:00 - 22:00 Uhr) Tag [DATE] Zeitraum abends (18:0…" at bounding box center [626, 423] width 1160 height 415
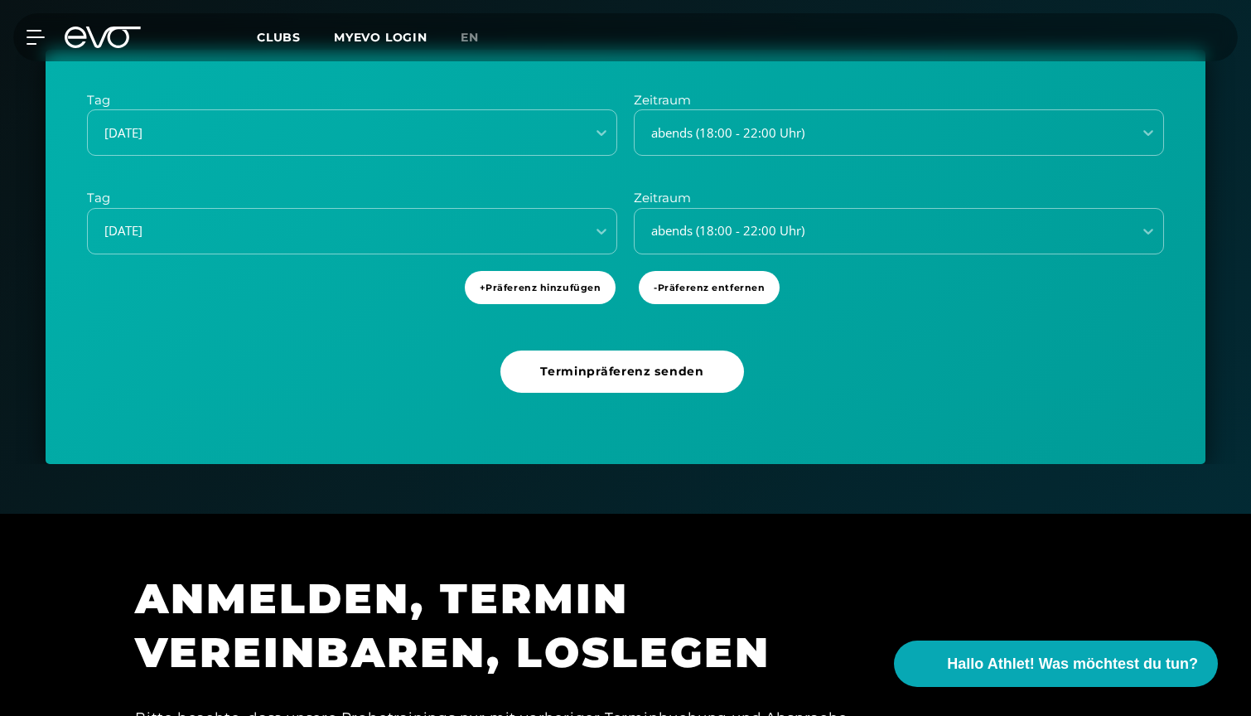
scroll to position [529, 0]
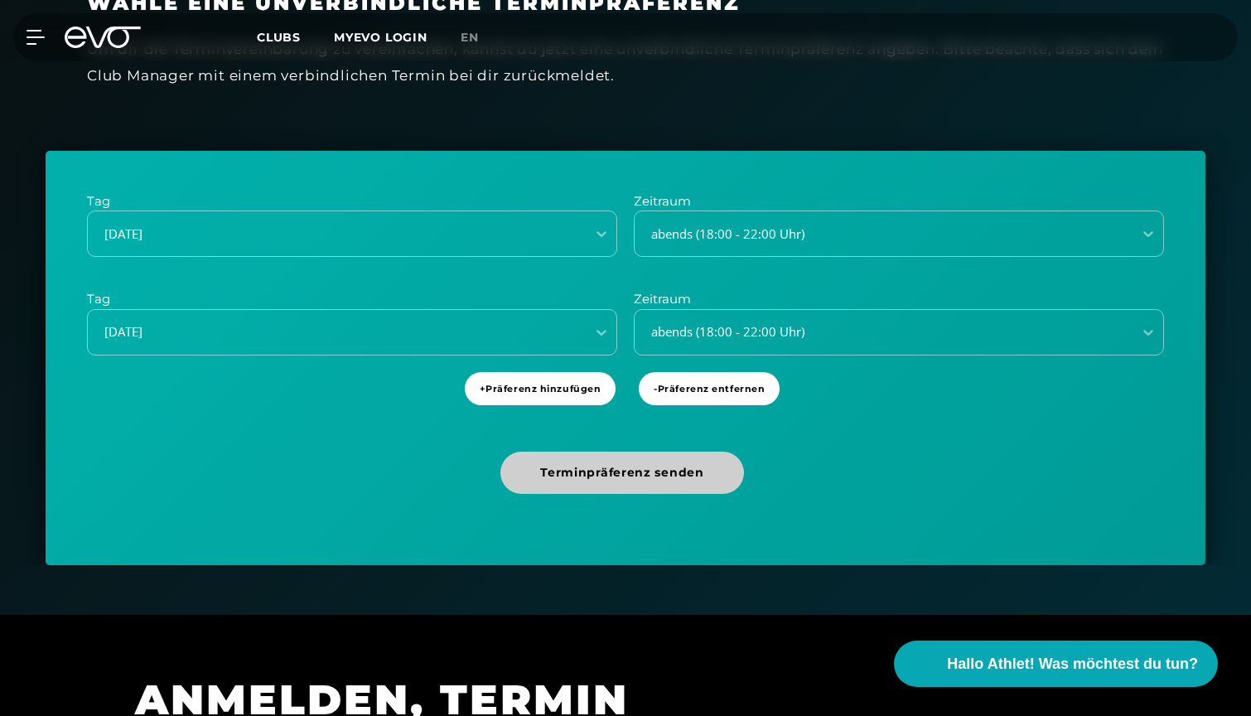
click at [659, 455] on span "Terminpräferenz senden" at bounding box center [621, 473] width 243 height 42
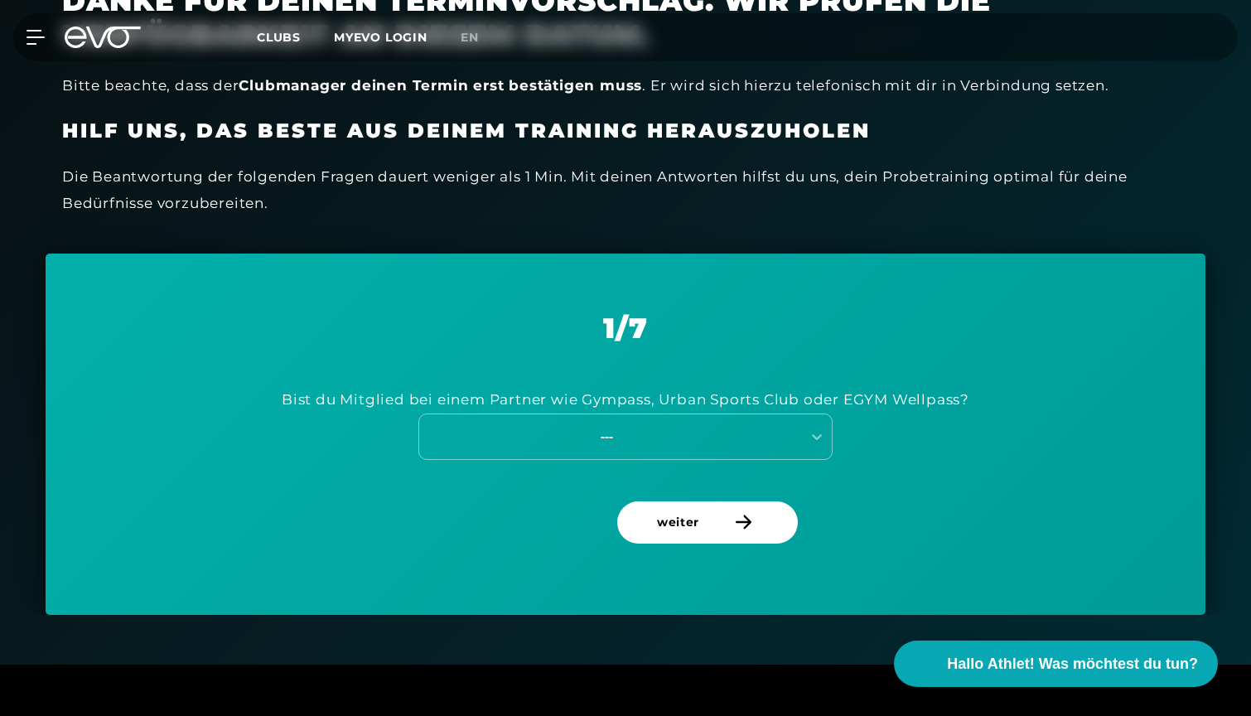
scroll to position [517, 0]
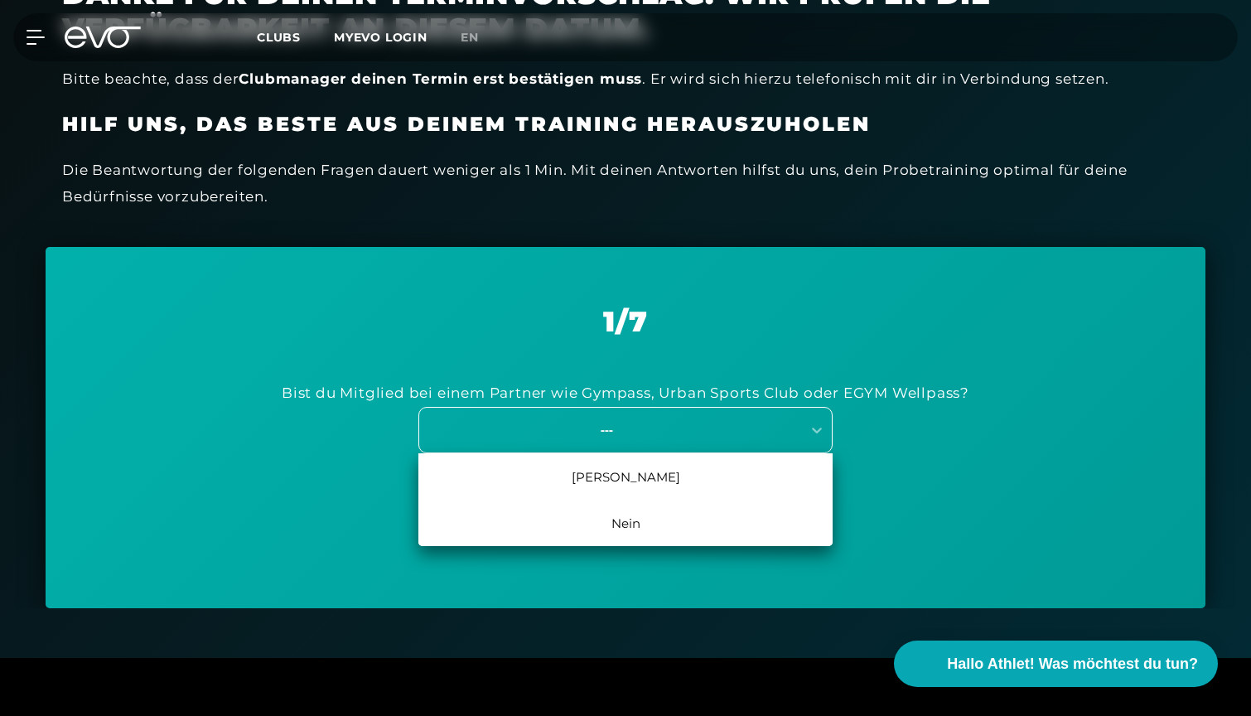
click at [655, 434] on div "---" at bounding box center [610, 429] width 382 height 22
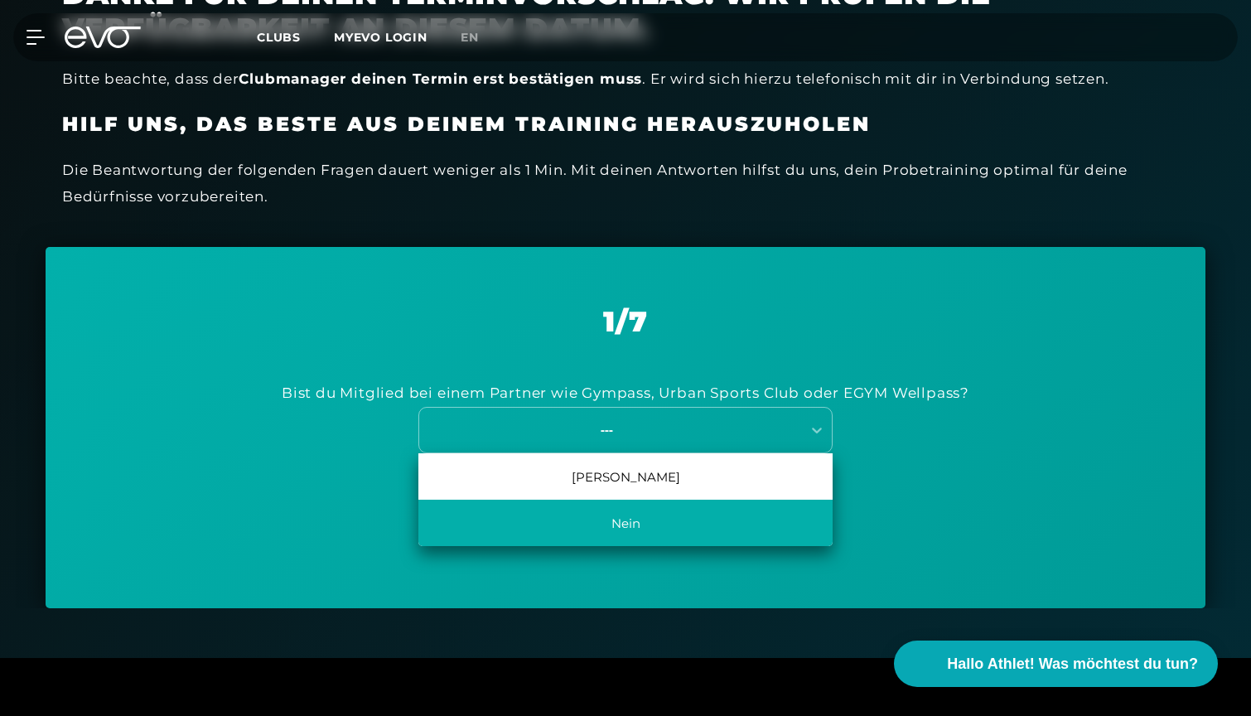
click at [628, 524] on div "Nein" at bounding box center [625, 523] width 414 height 46
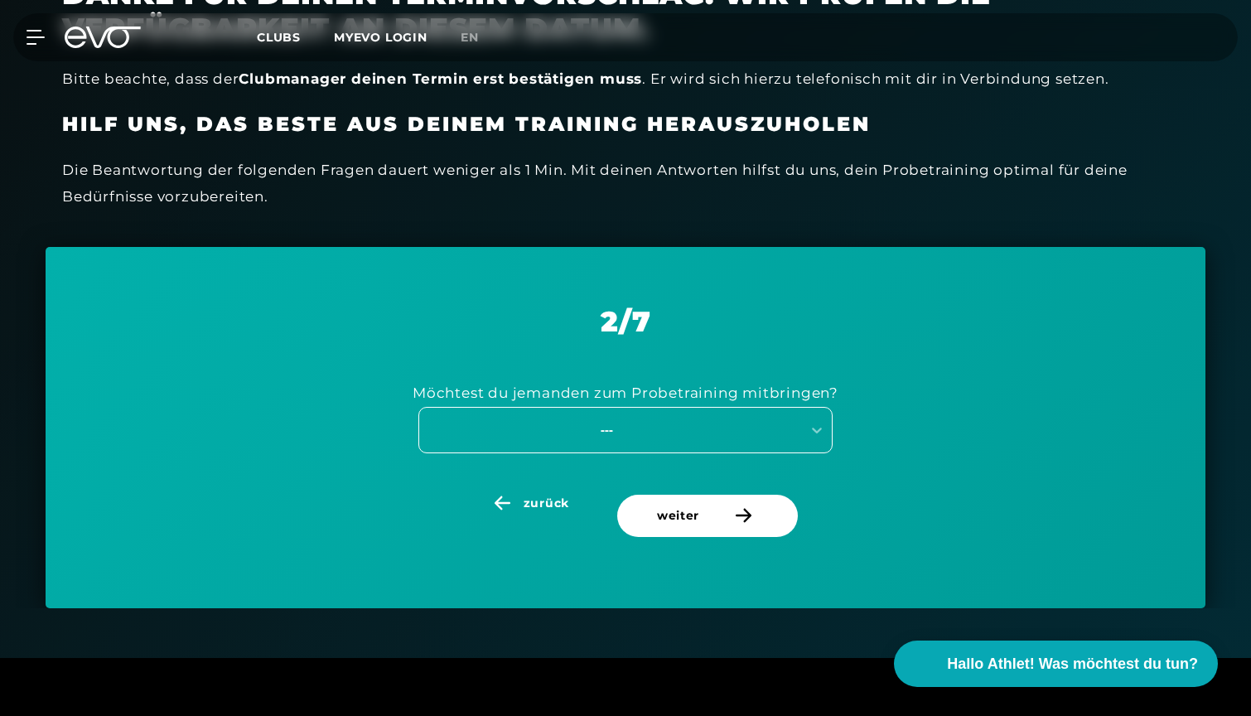
click at [647, 423] on div "---" at bounding box center [607, 429] width 372 height 19
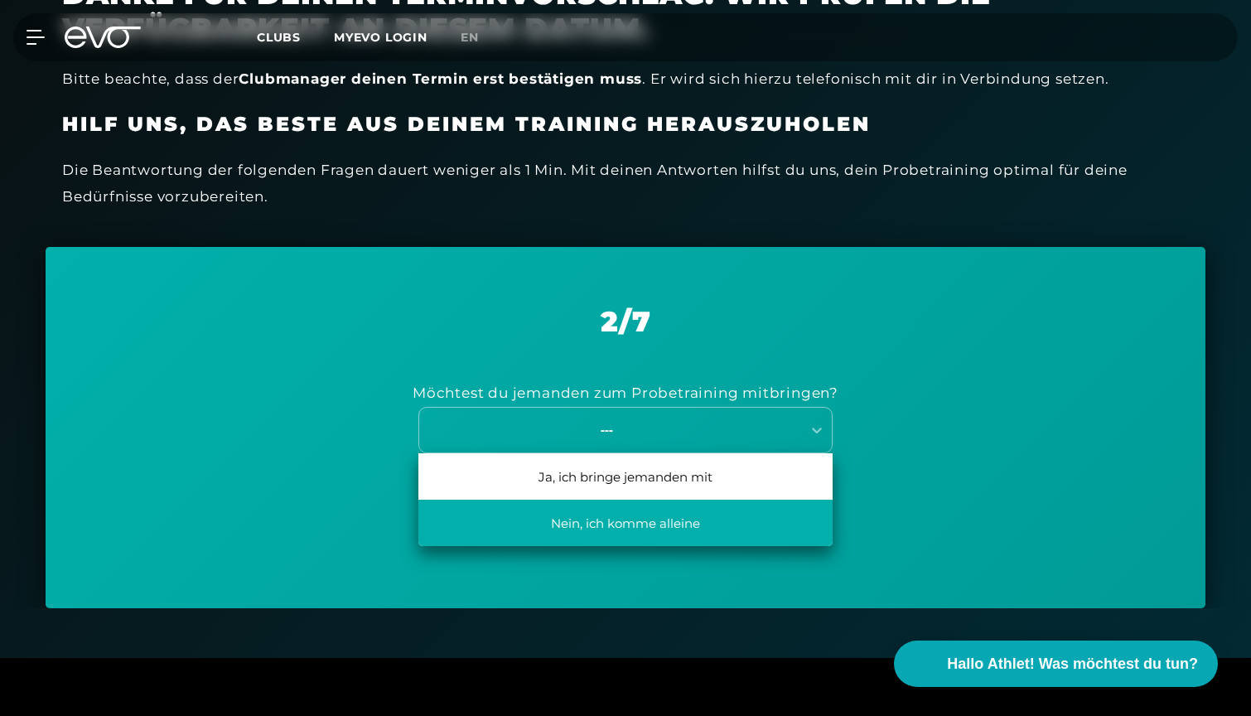
click at [636, 519] on div "Nein, ich komme alleine" at bounding box center [625, 523] width 414 height 46
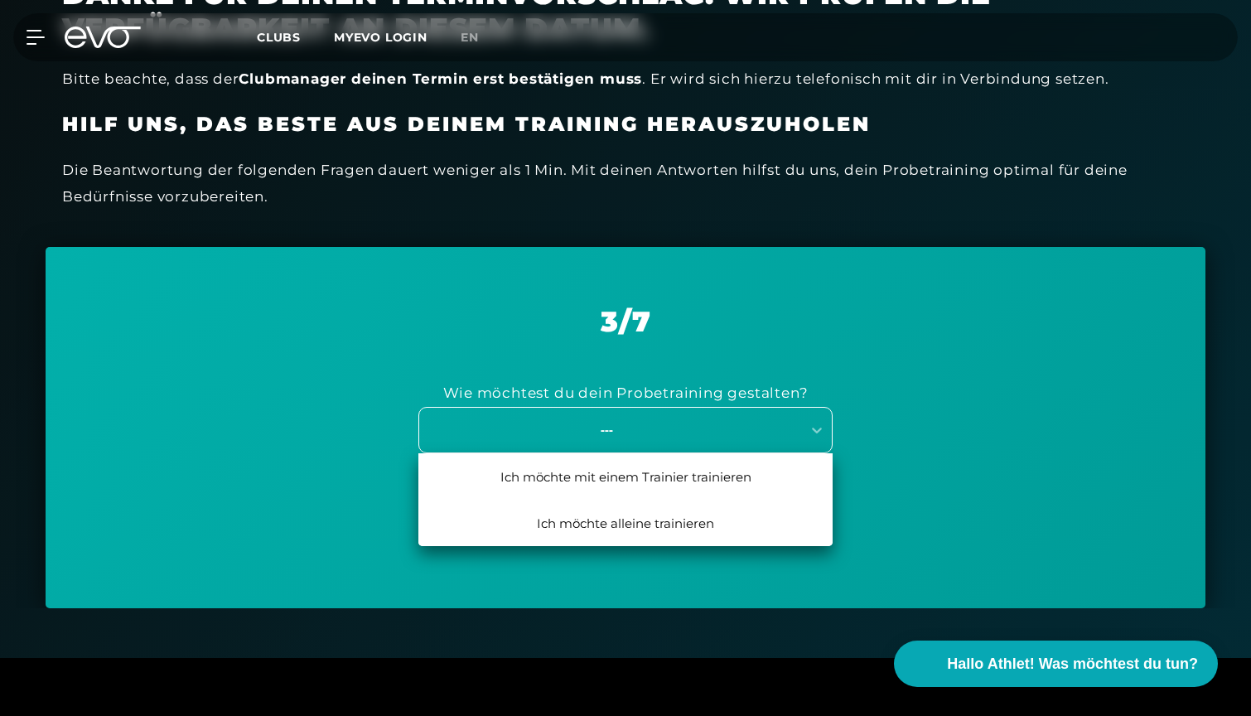
click at [678, 428] on div "---" at bounding box center [607, 429] width 372 height 19
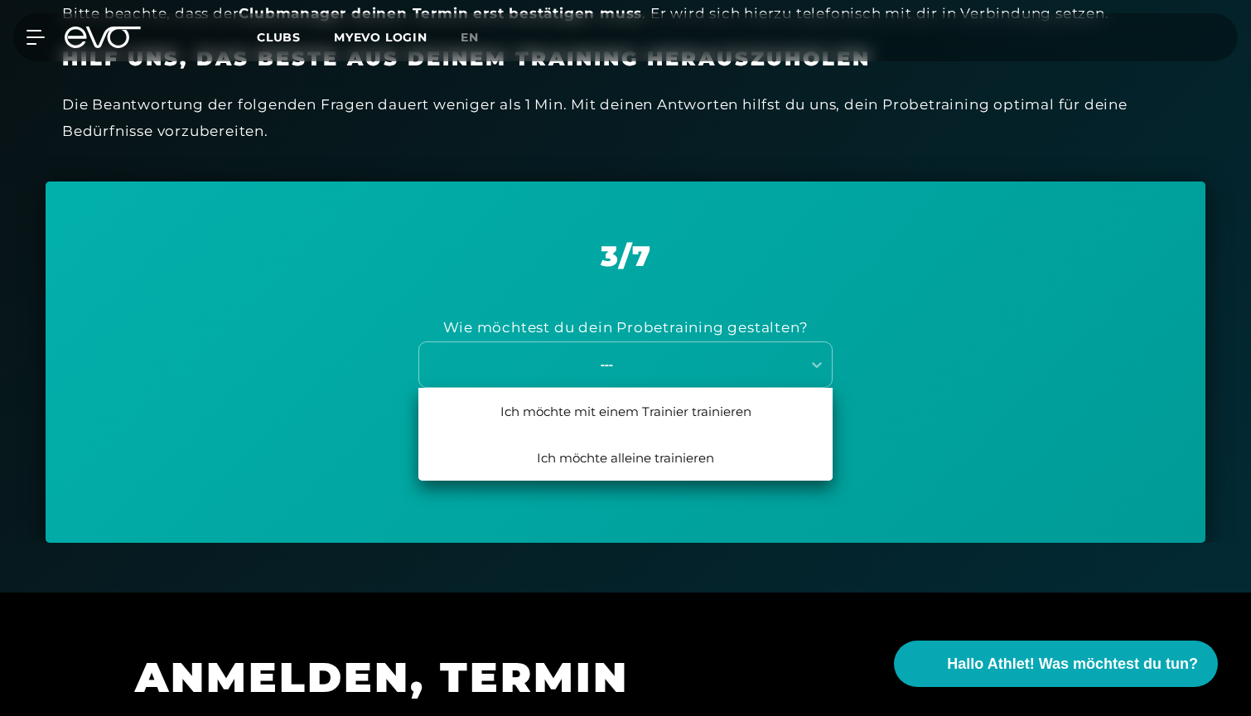
scroll to position [582, 0]
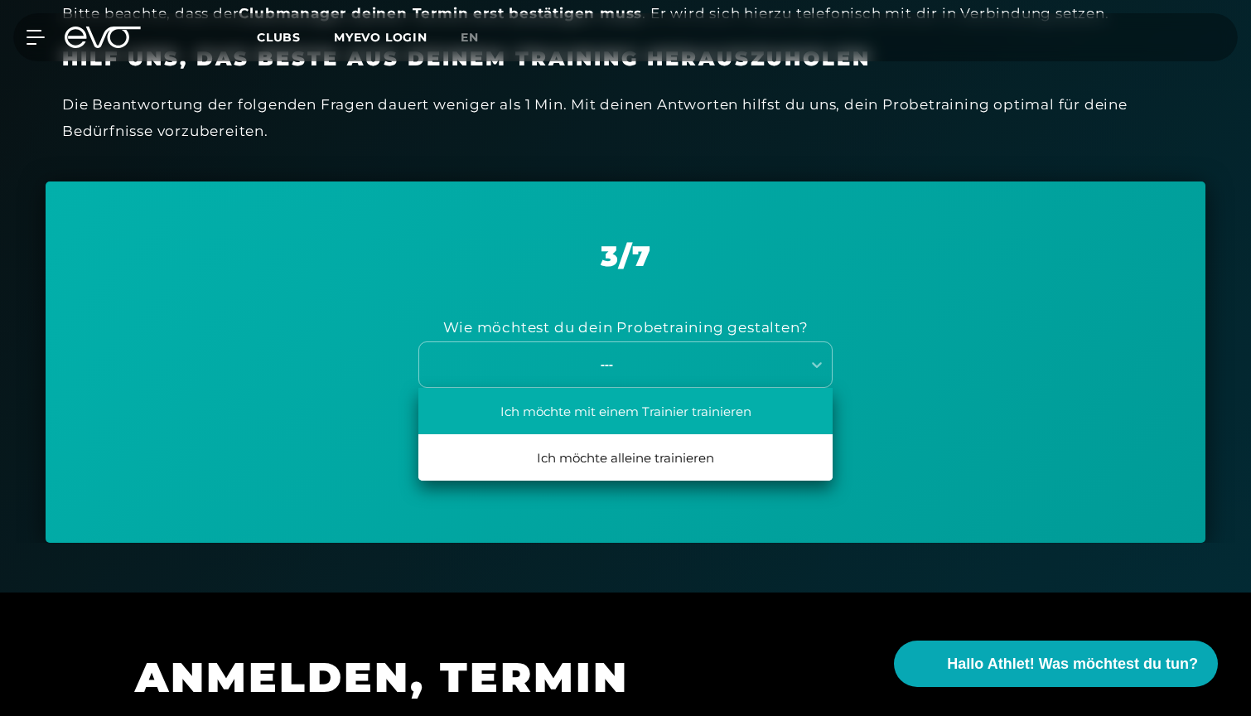
click at [758, 408] on div "Ich möchte mit einem Trainier trainieren" at bounding box center [625, 411] width 414 height 46
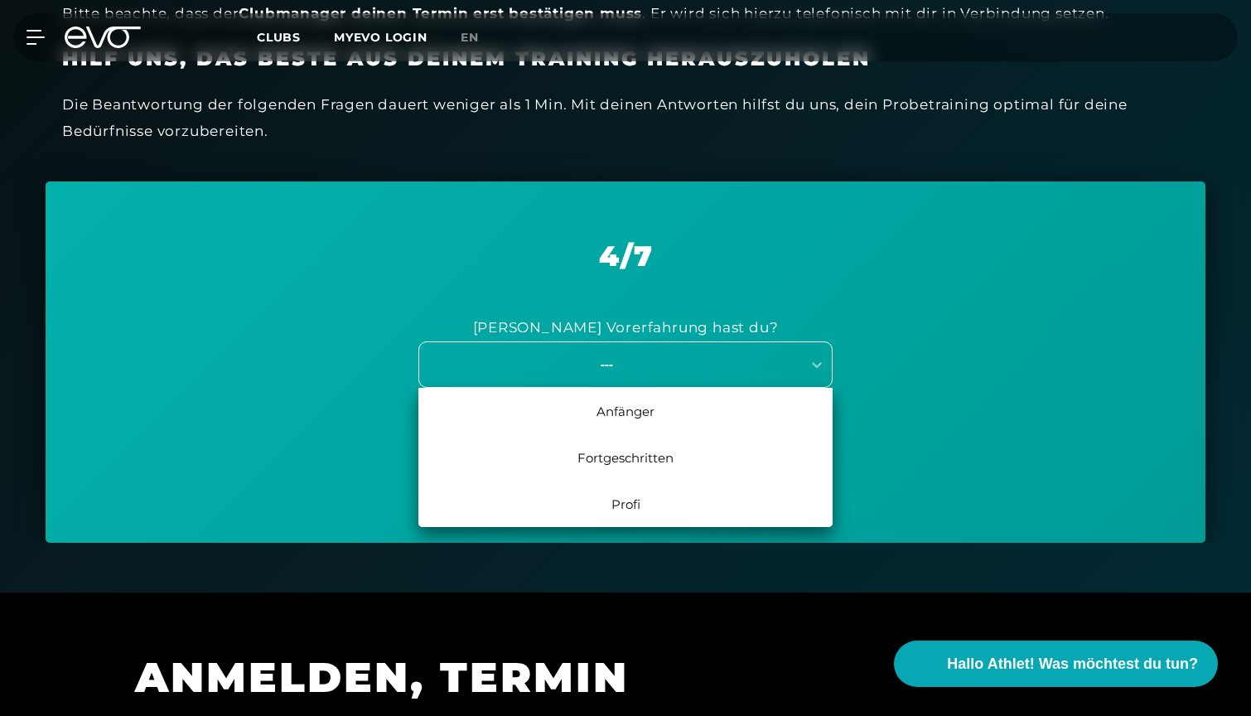
click at [727, 358] on div "---" at bounding box center [607, 364] width 372 height 19
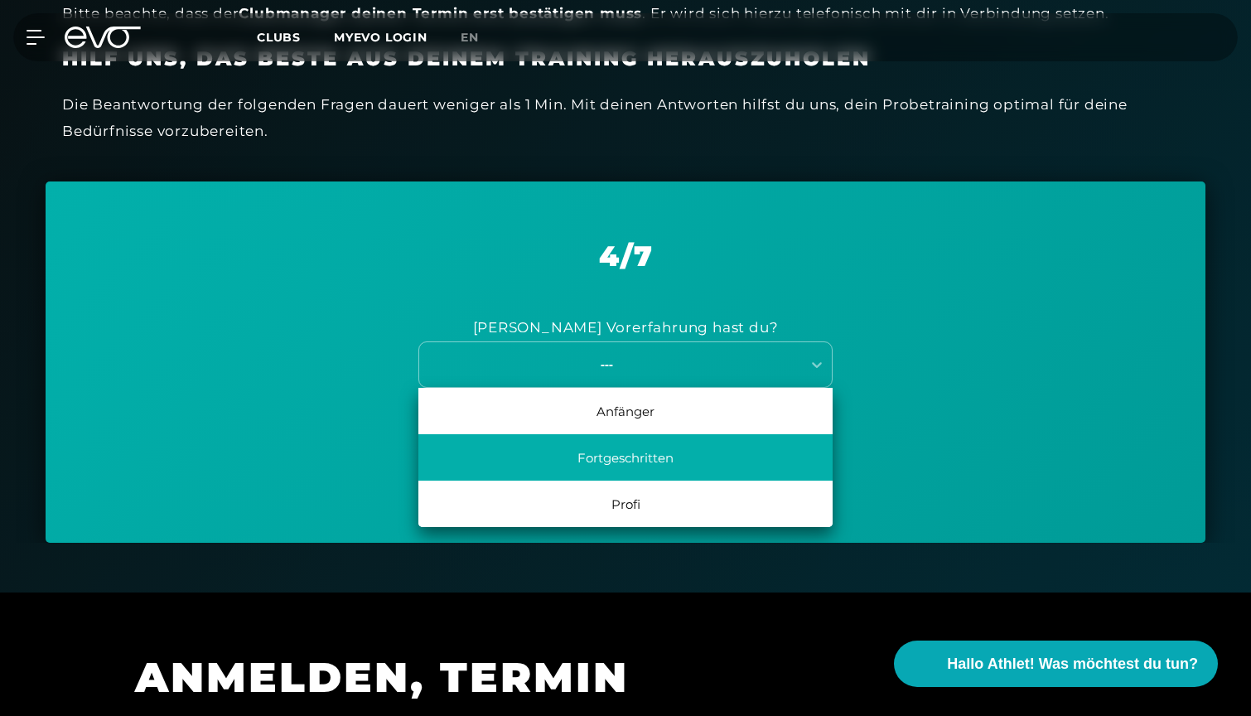
click at [666, 466] on div "Fortgeschritten" at bounding box center [625, 457] width 414 height 46
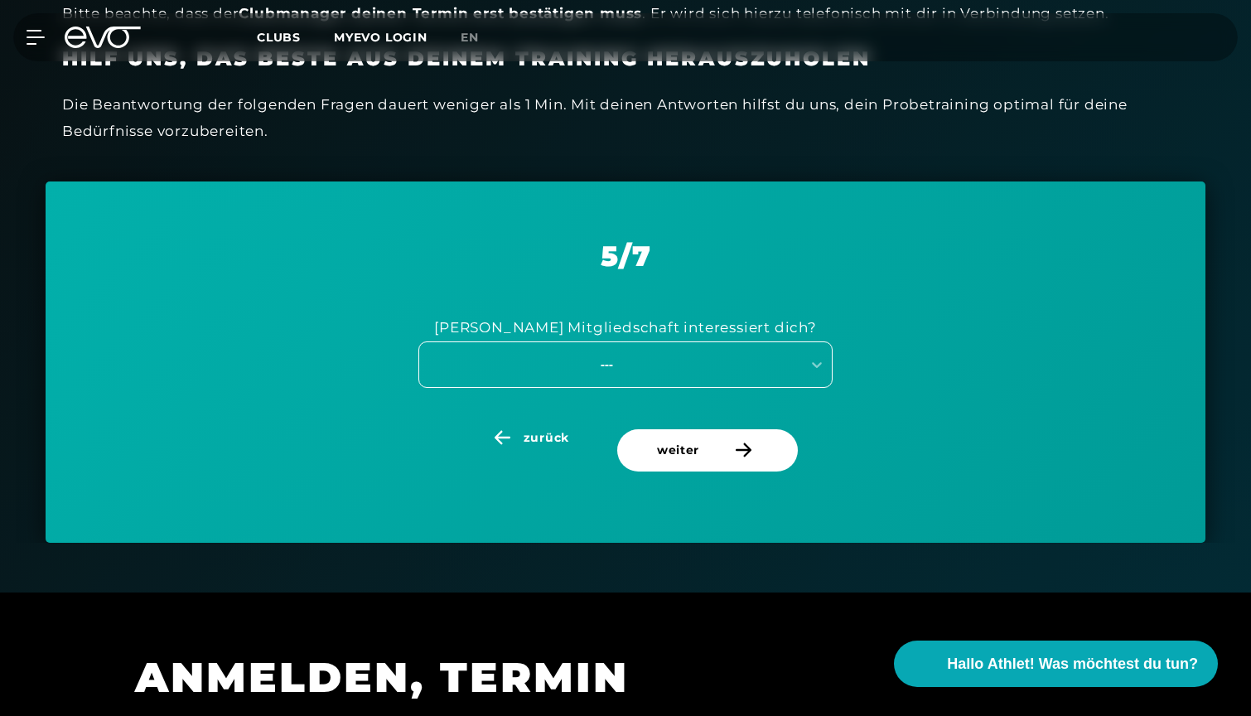
click at [651, 355] on div "---" at bounding box center [607, 364] width 372 height 19
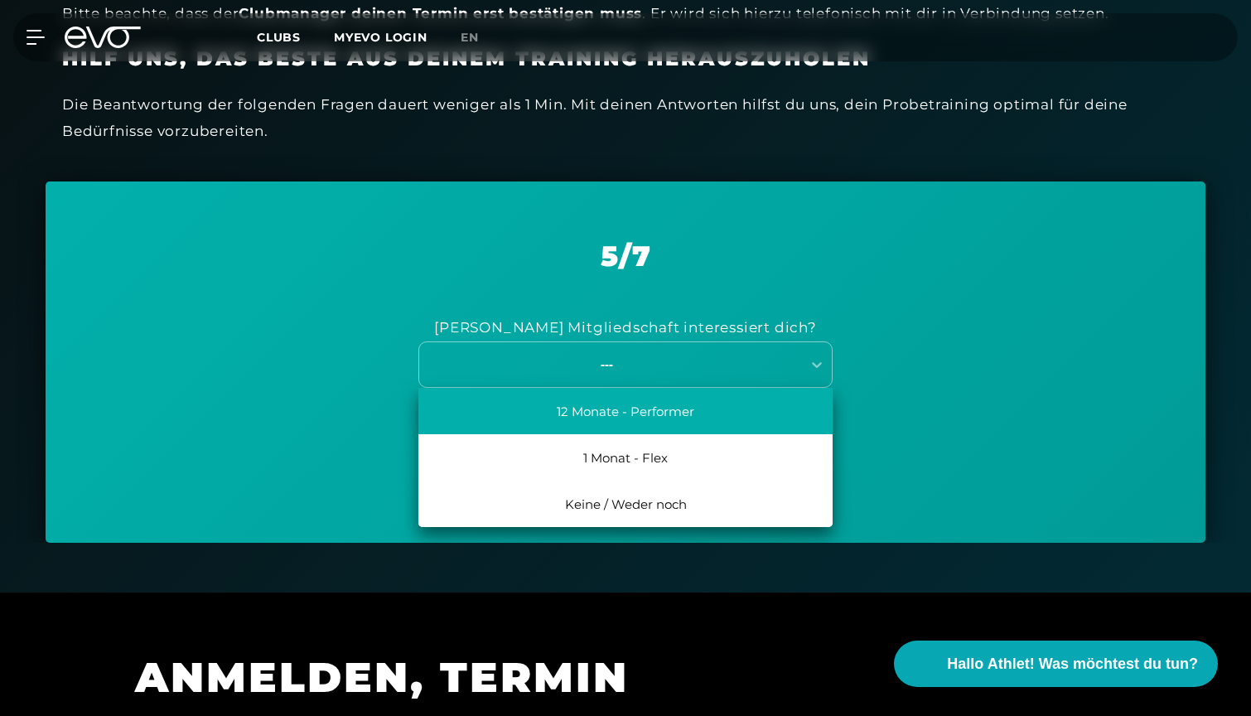
click at [633, 409] on div "12 Monate - Performer" at bounding box center [625, 411] width 414 height 46
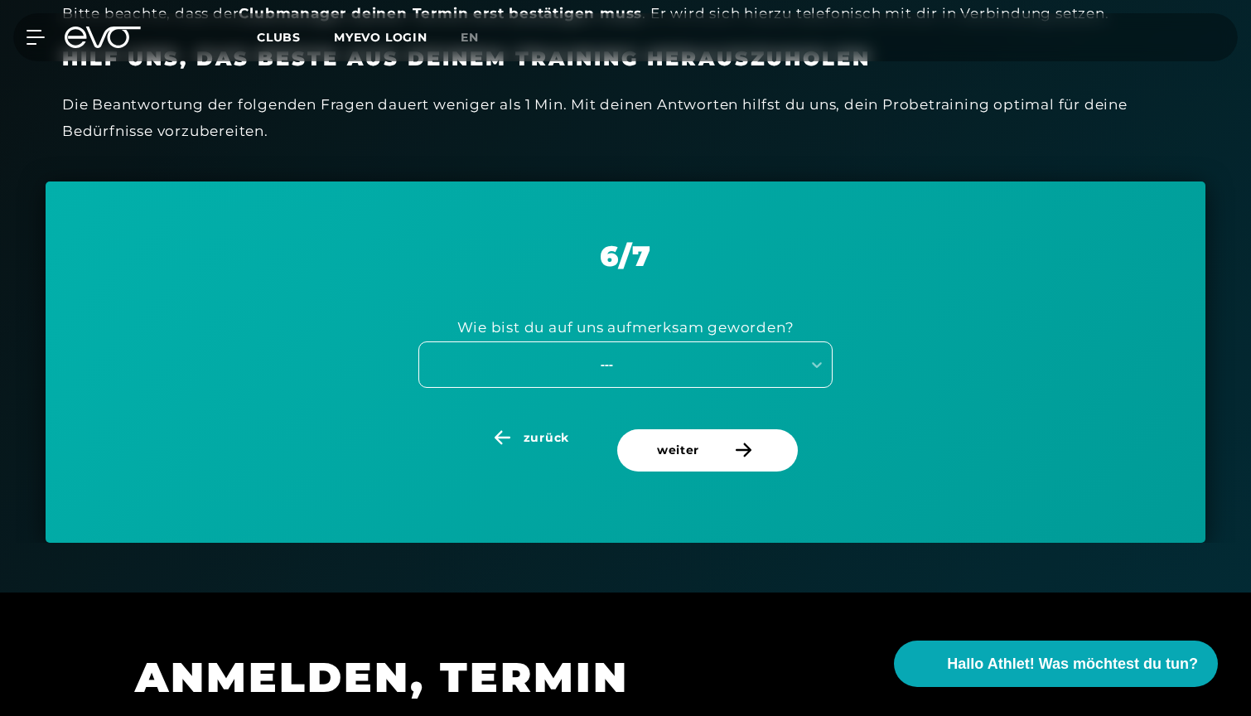
click at [636, 362] on div "---" at bounding box center [607, 364] width 372 height 19
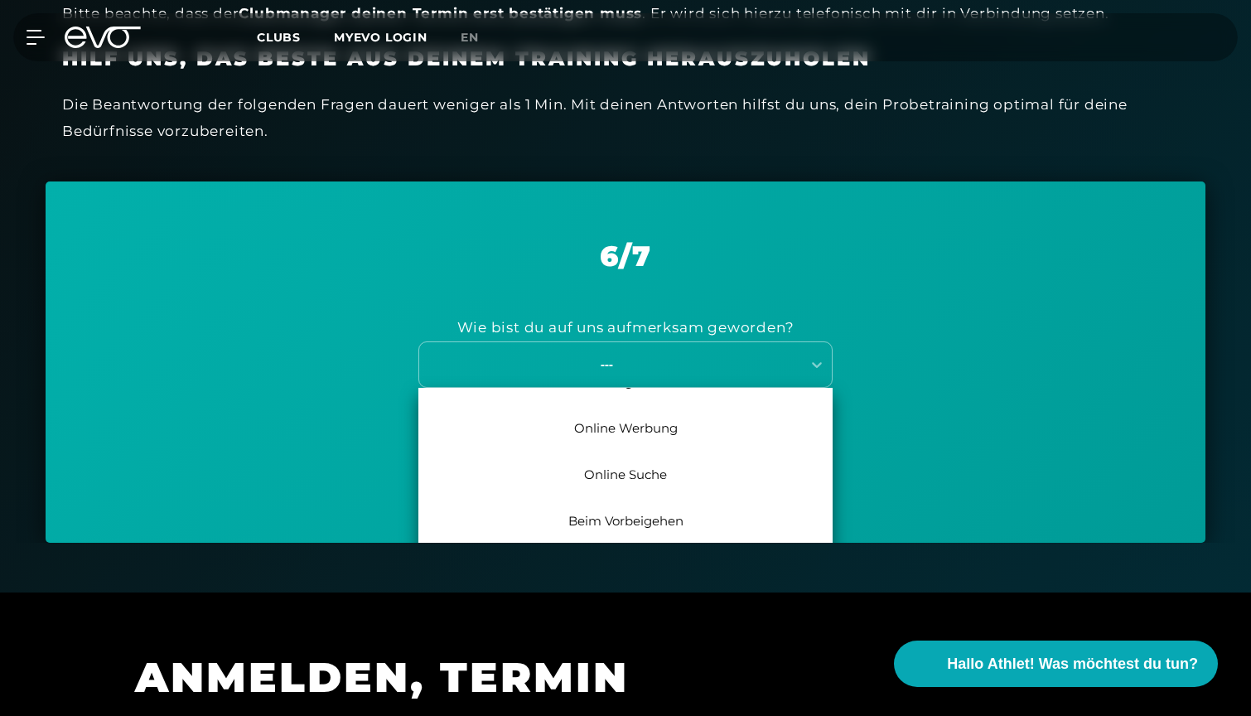
scroll to position [80, 0]
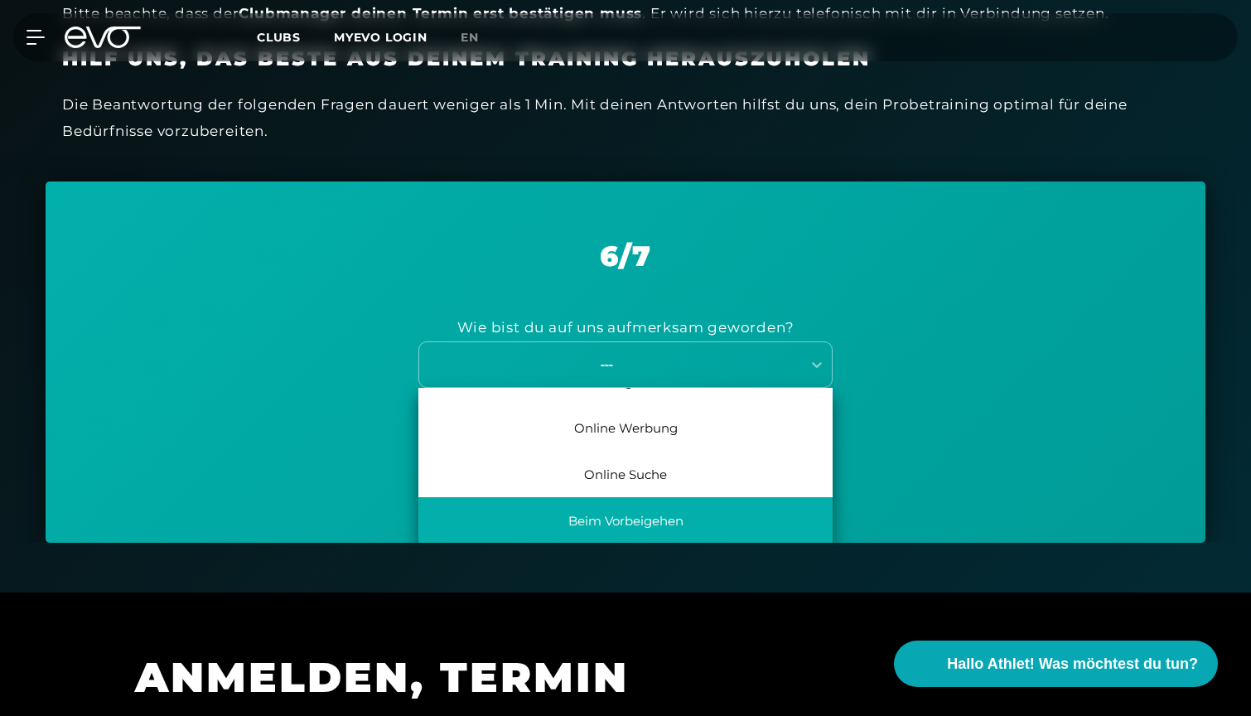
click at [635, 506] on div "Beim Vorbeigehen" at bounding box center [625, 520] width 414 height 46
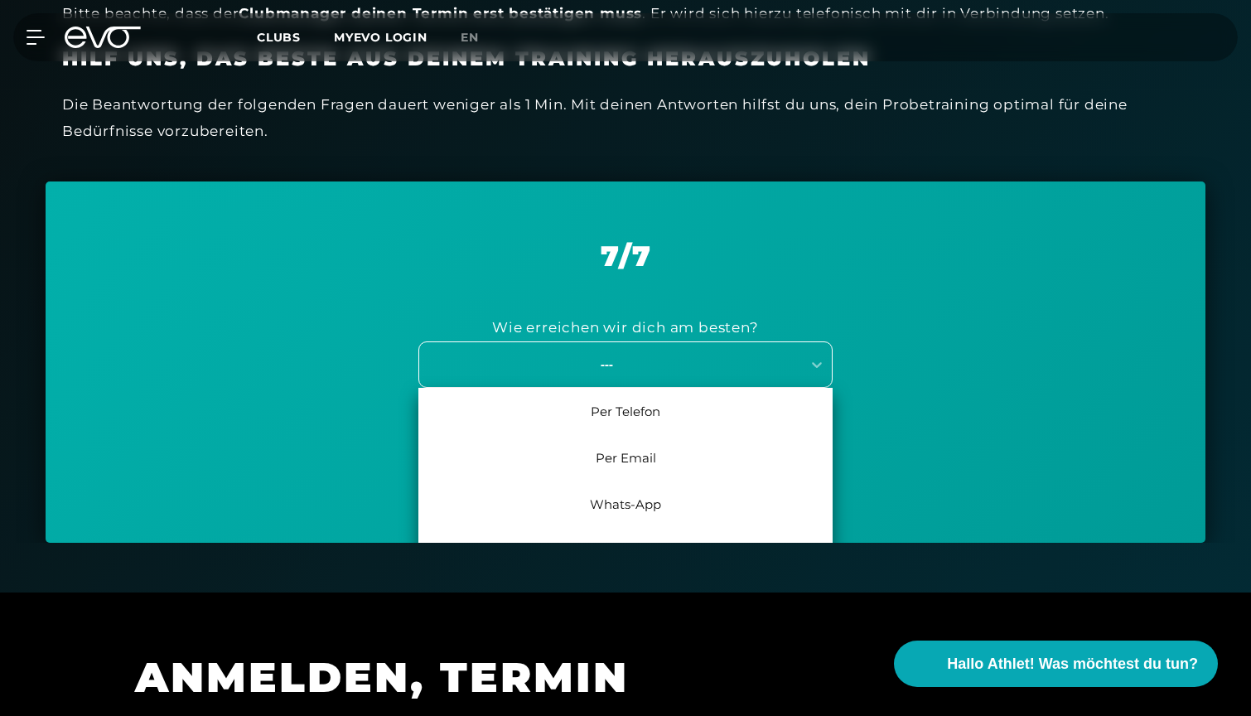
click at [680, 371] on div "---" at bounding box center [625, 364] width 414 height 46
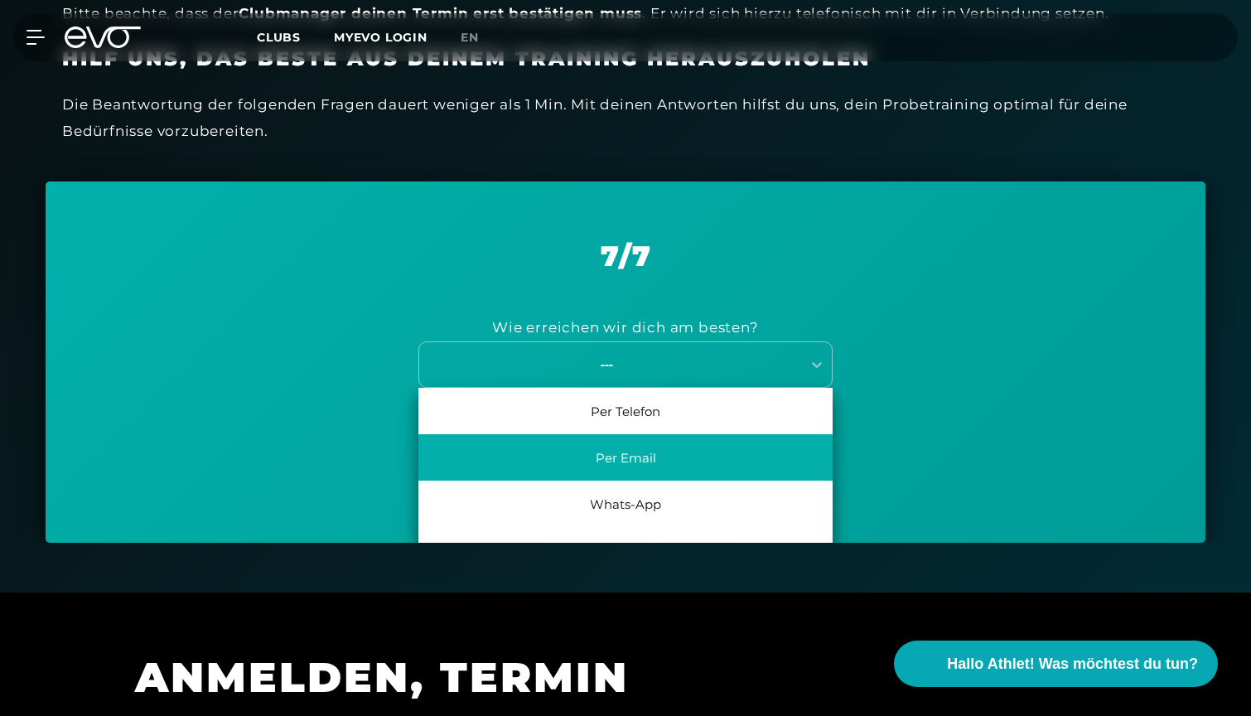
click at [659, 443] on div "Per Email" at bounding box center [625, 457] width 414 height 46
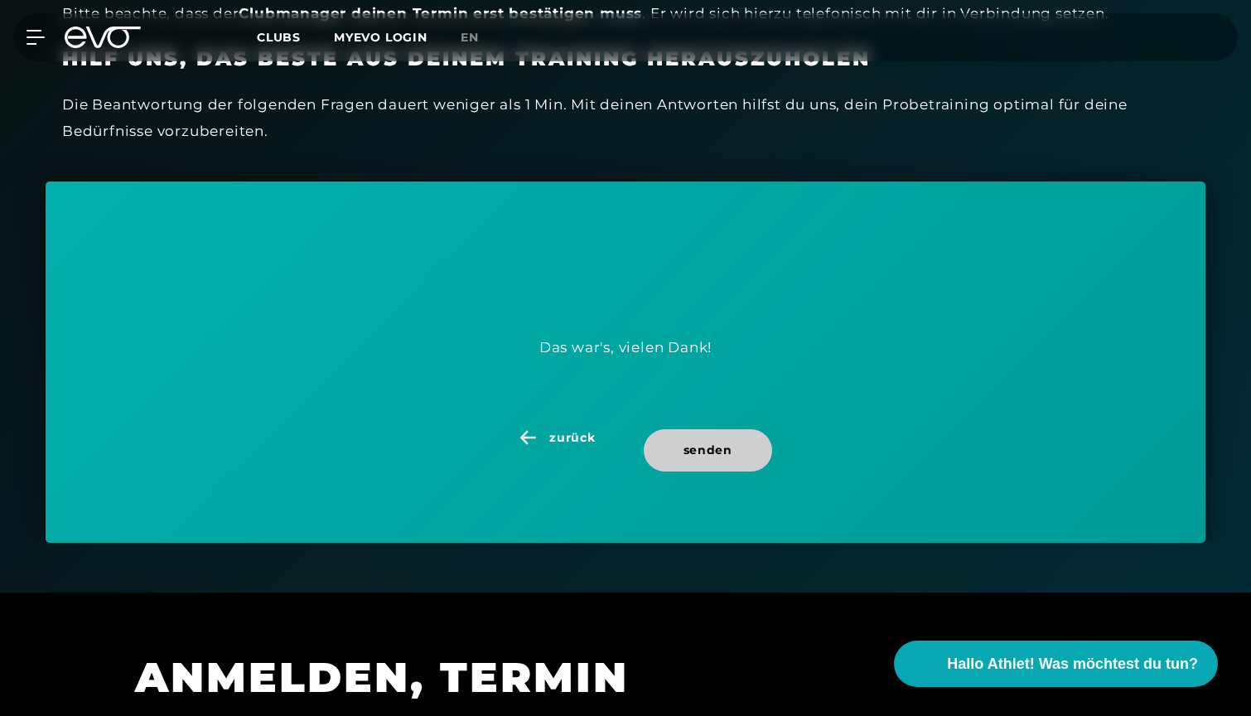
click at [690, 442] on span "senden" at bounding box center [708, 450] width 49 height 17
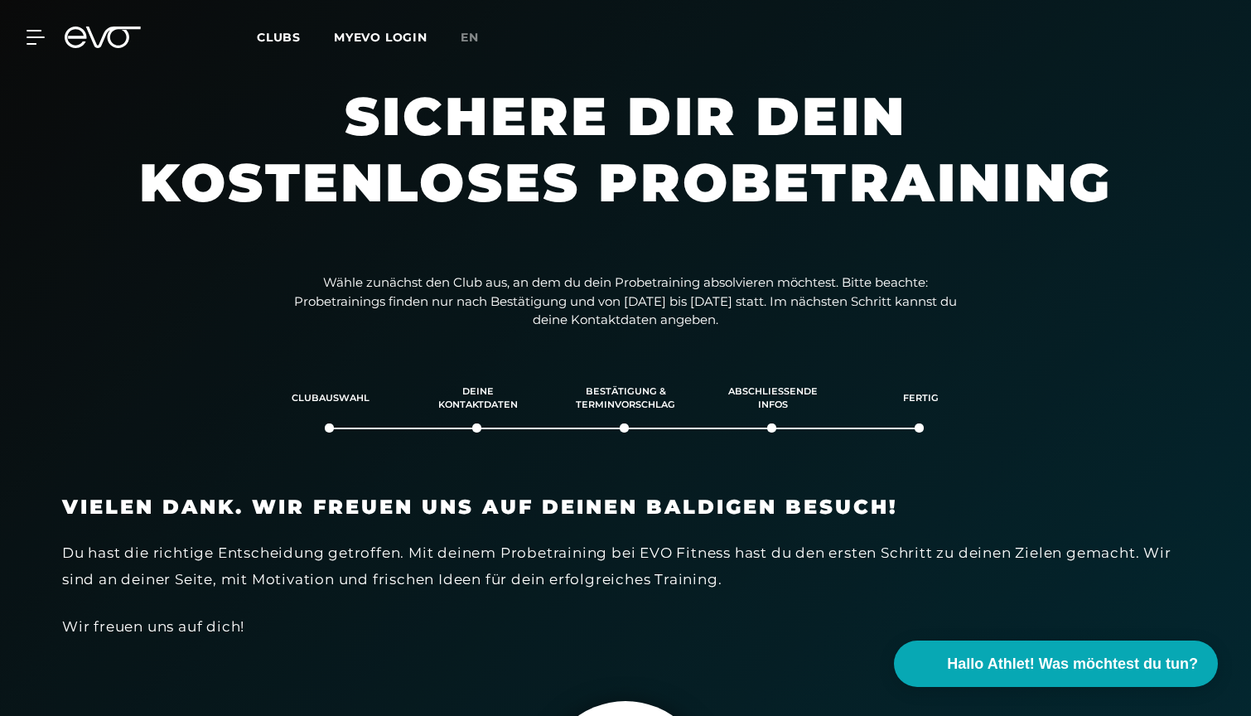
scroll to position [0, 0]
